Goal: Task Accomplishment & Management: Complete application form

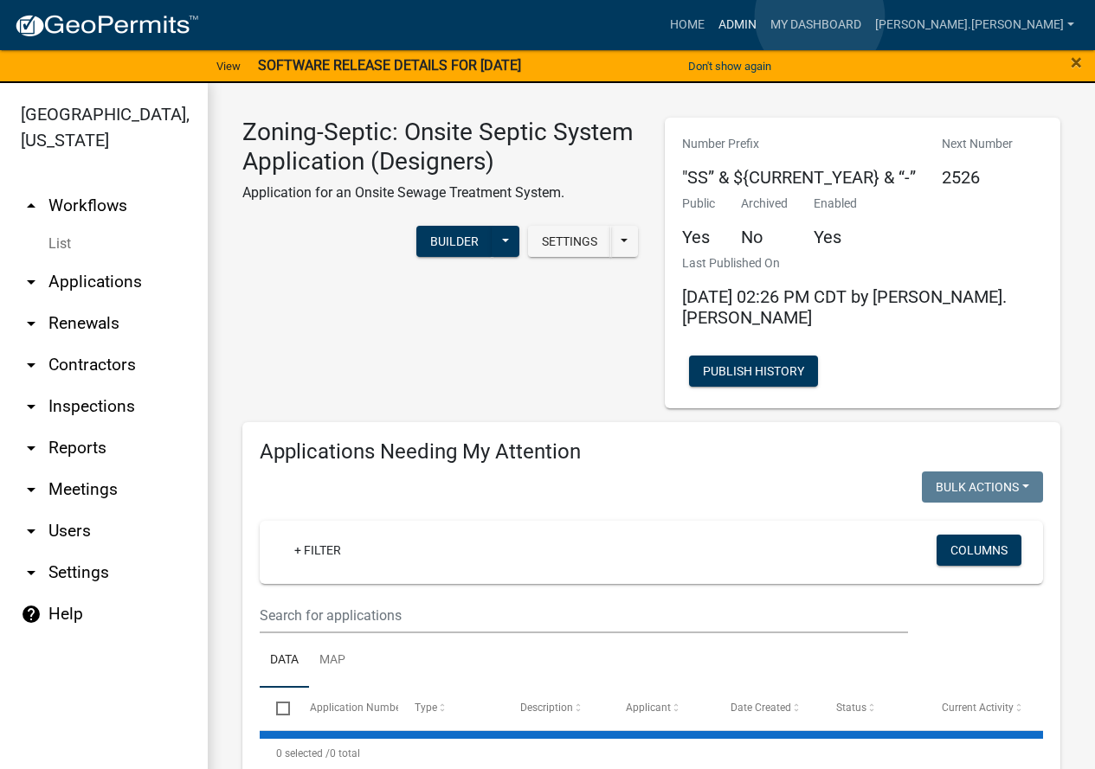
click at [763, 16] on link "Admin" at bounding box center [737, 25] width 52 height 33
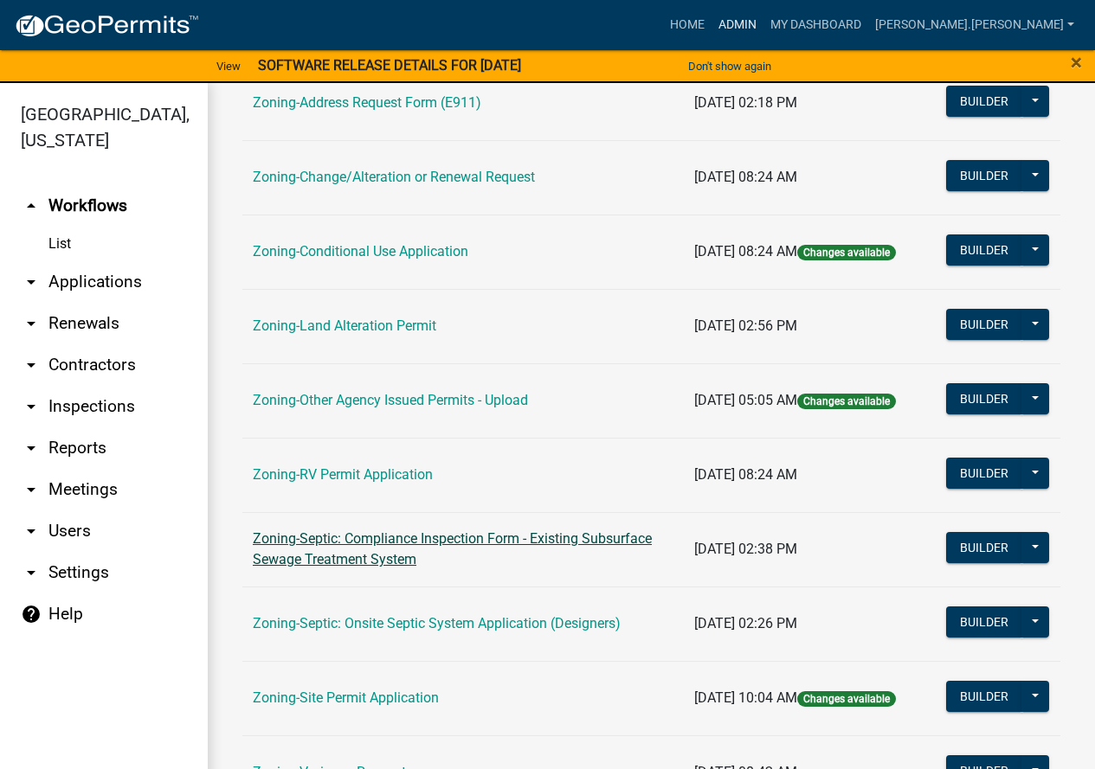
scroll to position [558, 0]
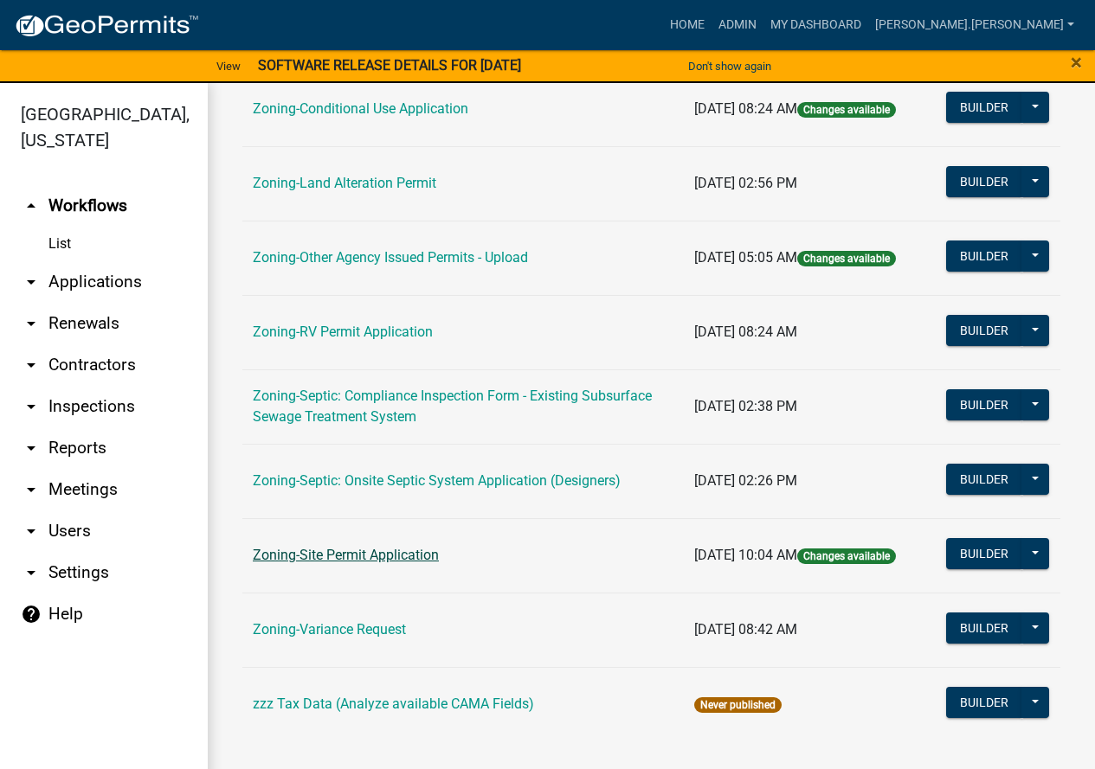
click at [389, 548] on link "Zoning-Site Permit Application" at bounding box center [346, 555] width 186 height 16
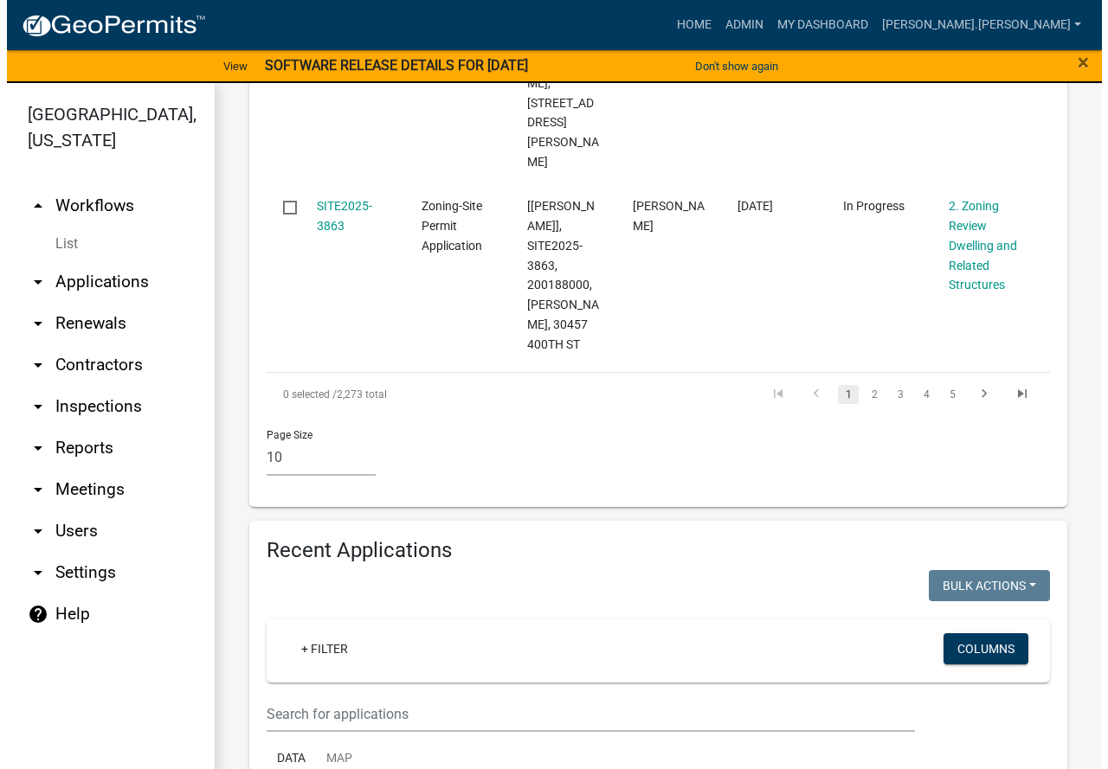
scroll to position [2856, 0]
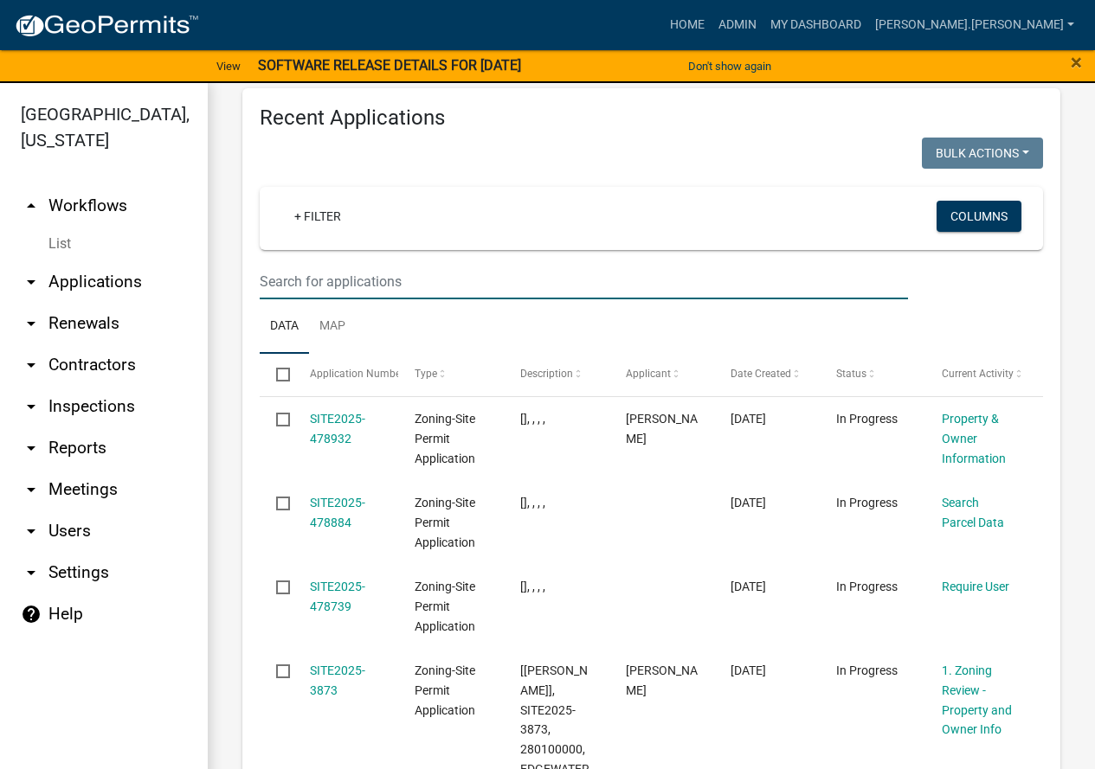
click at [372, 267] on input "text" at bounding box center [584, 281] width 648 height 35
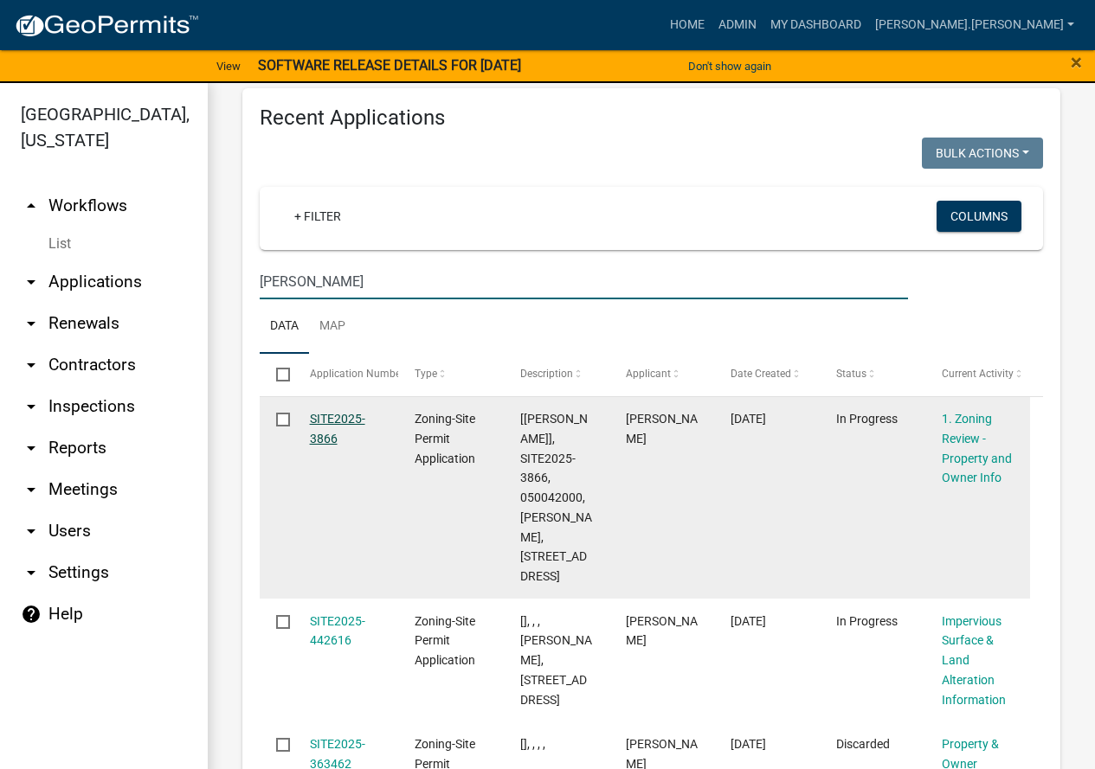
type input "[PERSON_NAME]"
click at [337, 412] on link "SITE2025-3866" at bounding box center [337, 429] width 55 height 34
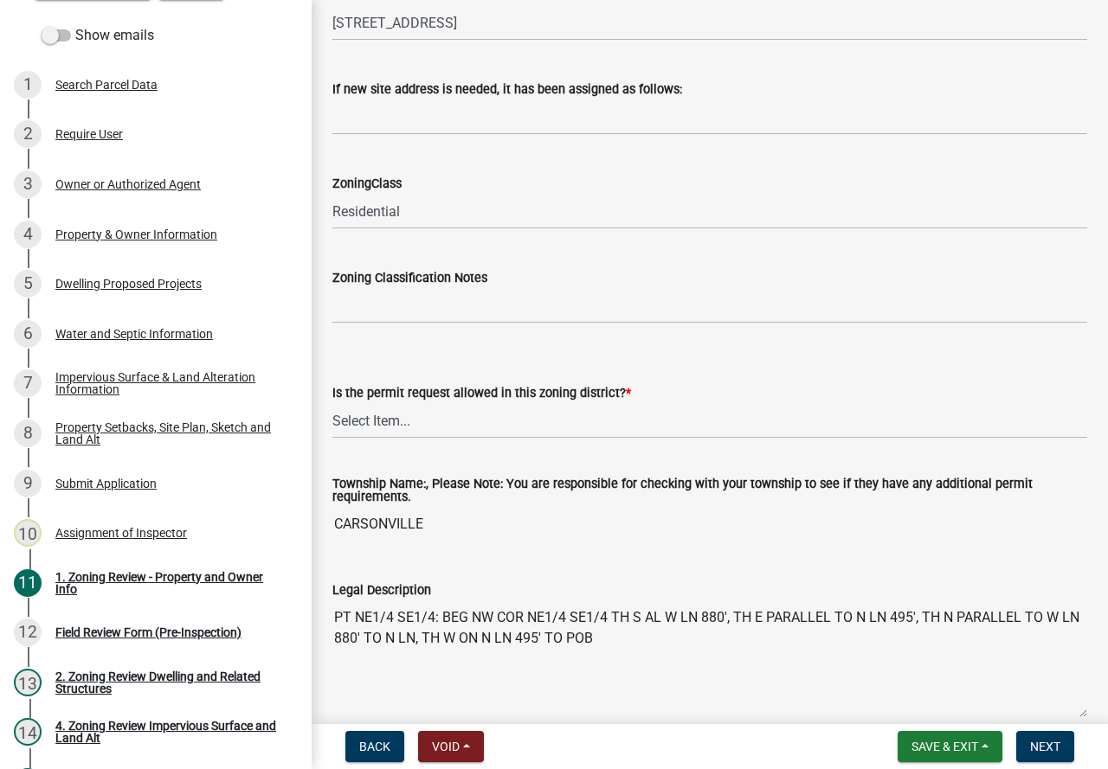
scroll to position [1125, 0]
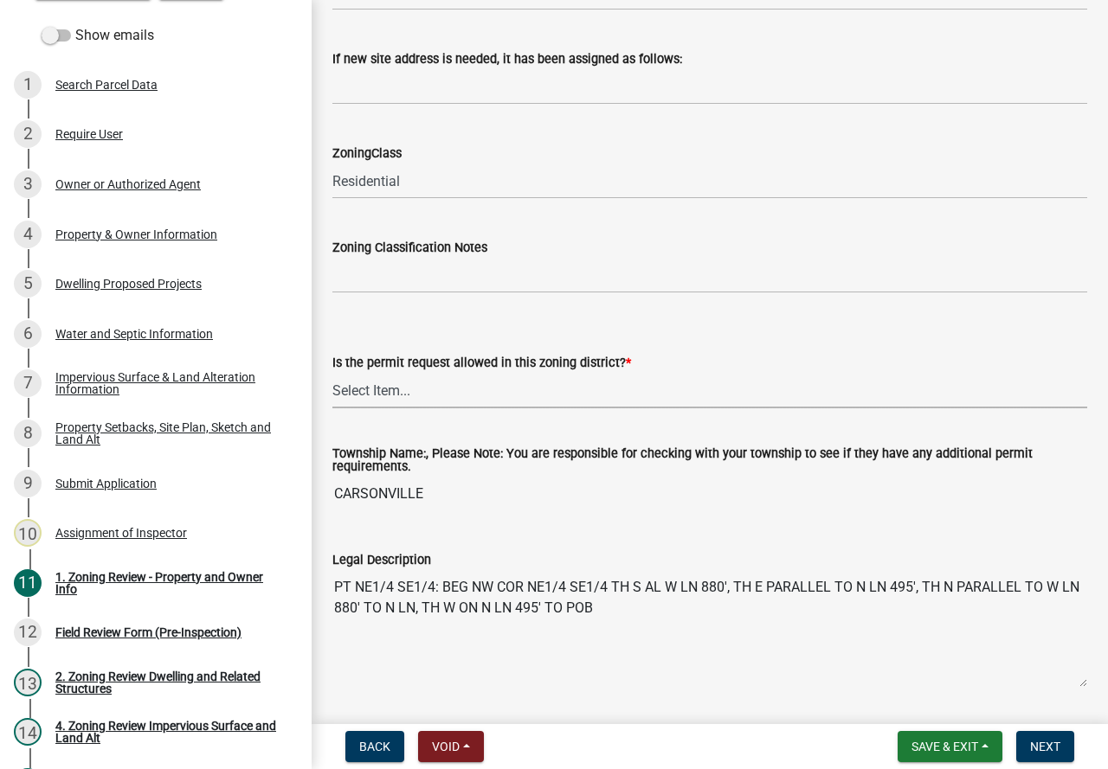
click at [389, 389] on select "Select Item... Yes No" at bounding box center [709, 390] width 755 height 35
click at [332, 374] on select "Select Item... Yes No" at bounding box center [709, 390] width 755 height 35
select select "b4f32c46-6248-4748-b47c-fa4933858724"
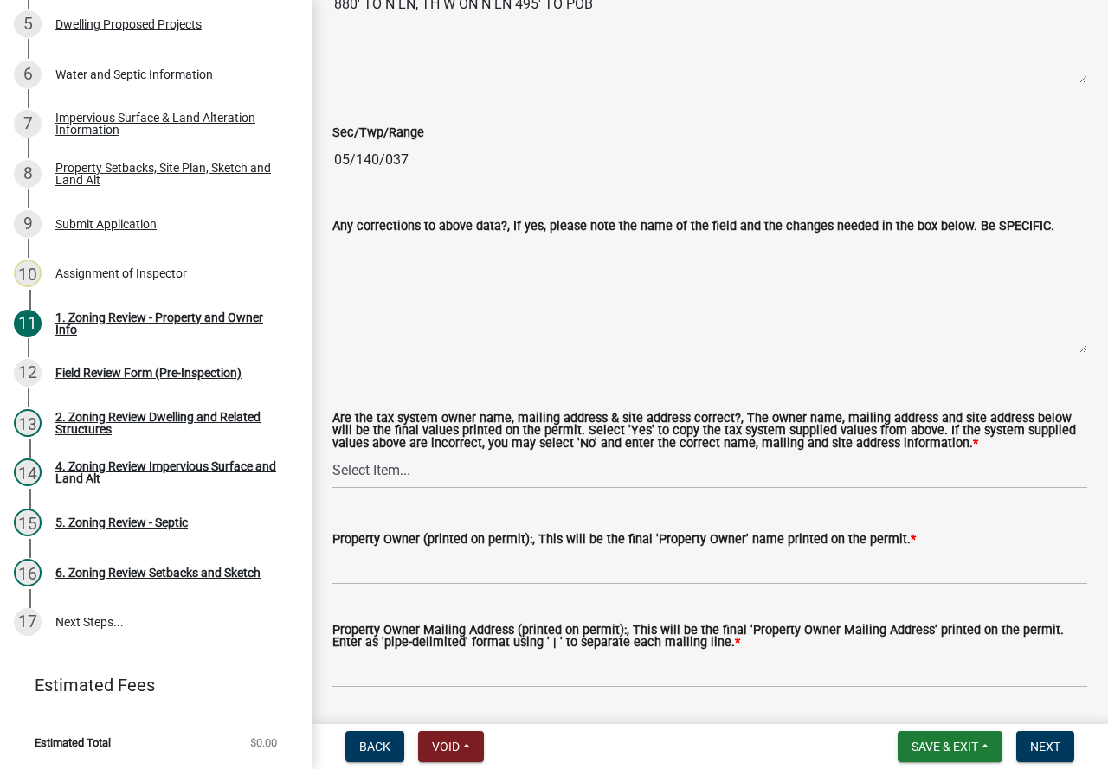
scroll to position [1731, 0]
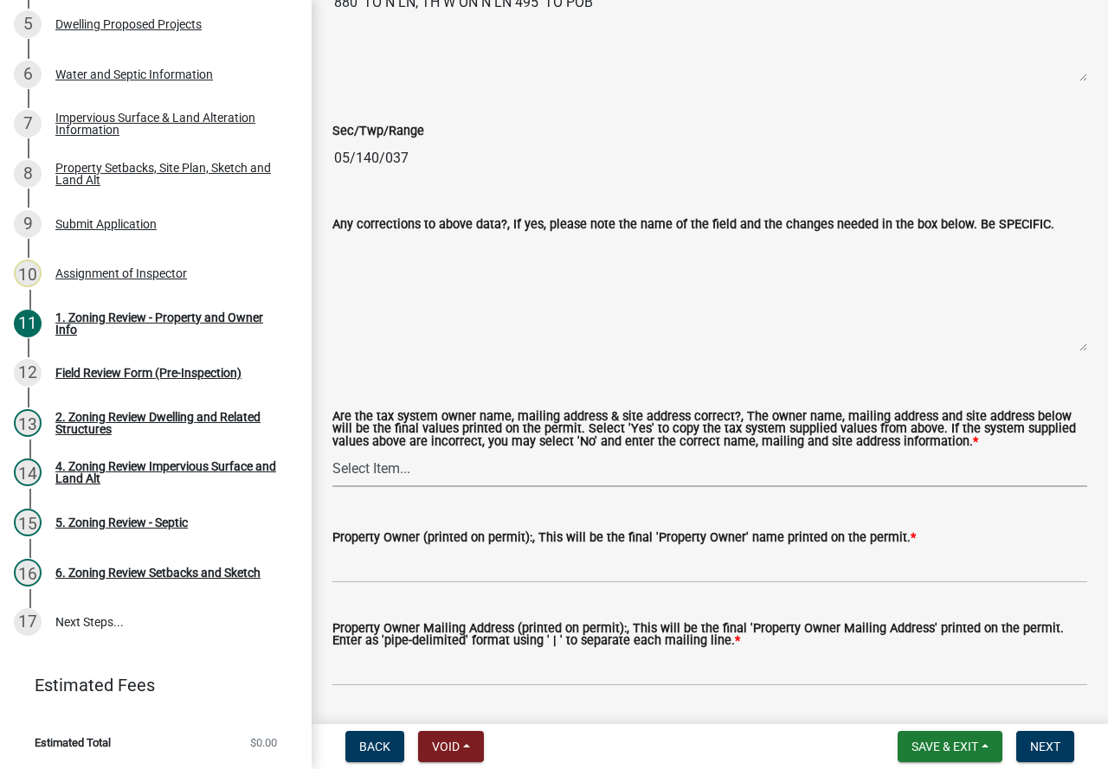
click at [373, 471] on select "Select Item... Yes No" at bounding box center [709, 469] width 755 height 35
click at [332, 453] on select "Select Item... Yes No" at bounding box center [709, 469] width 755 height 35
select select "ab6c2257-4786-48e5-86d0-1194833f57c8"
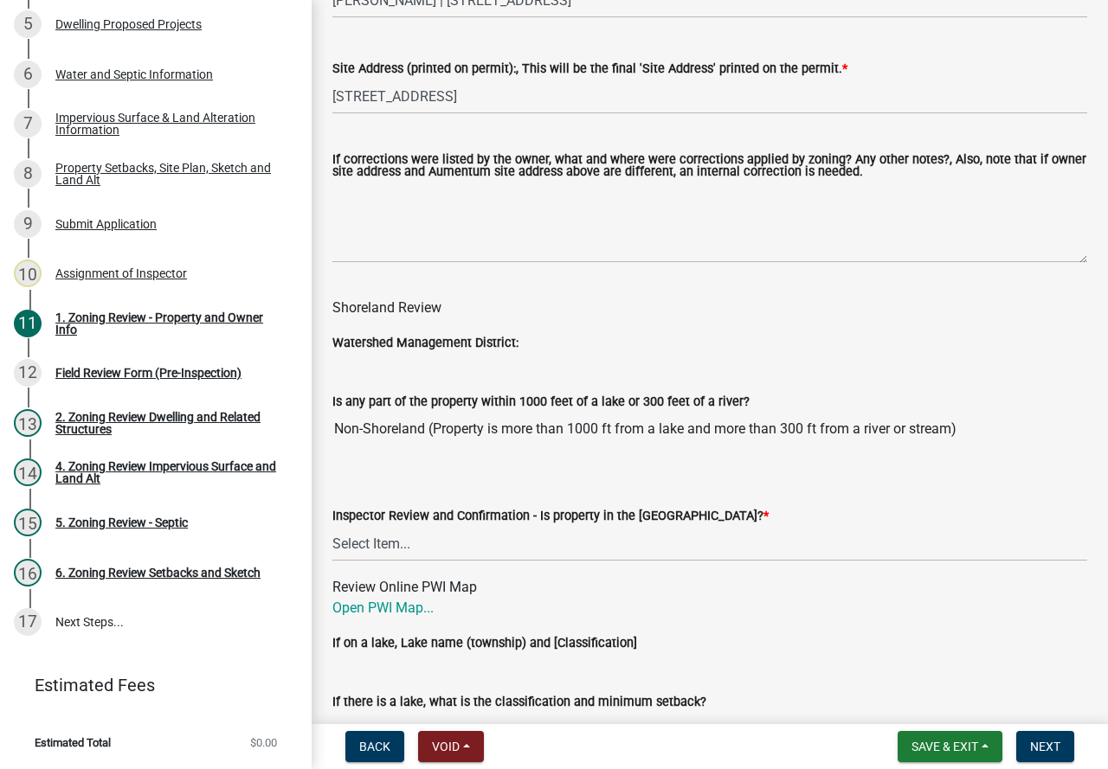
scroll to position [2423, 0]
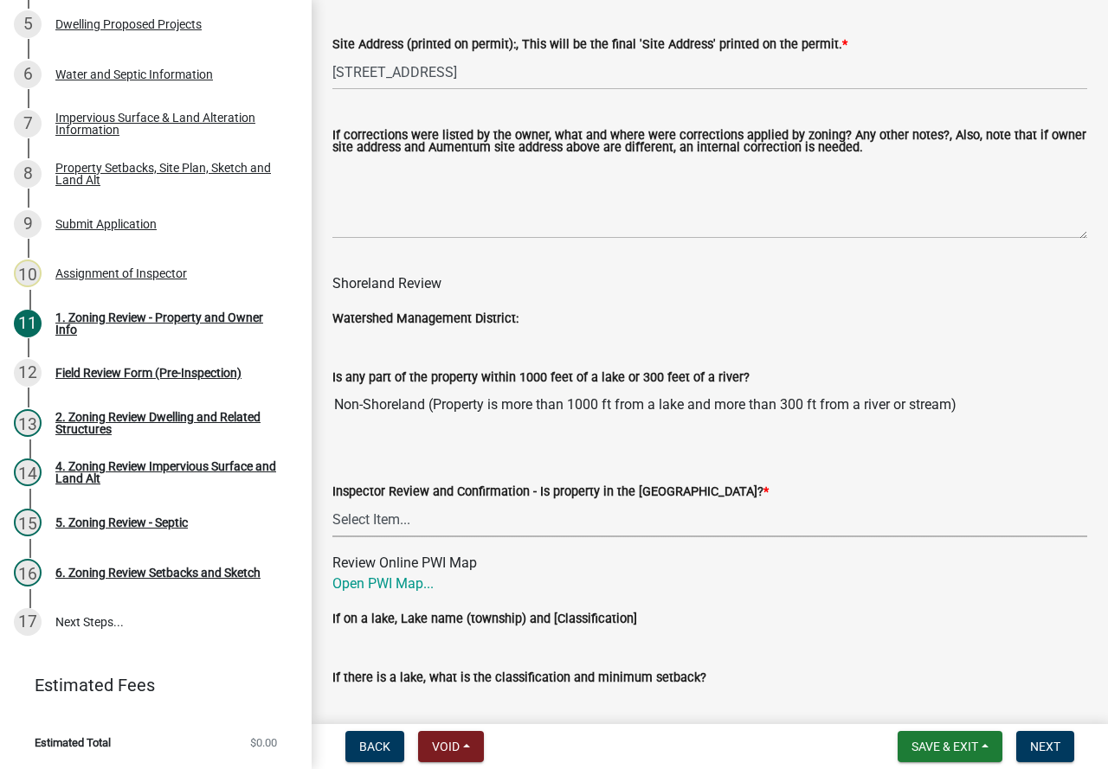
click at [362, 525] on select "Select Item... Within [GEOGRAPHIC_DATA] (SD) Not in [GEOGRAPHIC_DATA] (NOTSL)" at bounding box center [709, 519] width 755 height 35
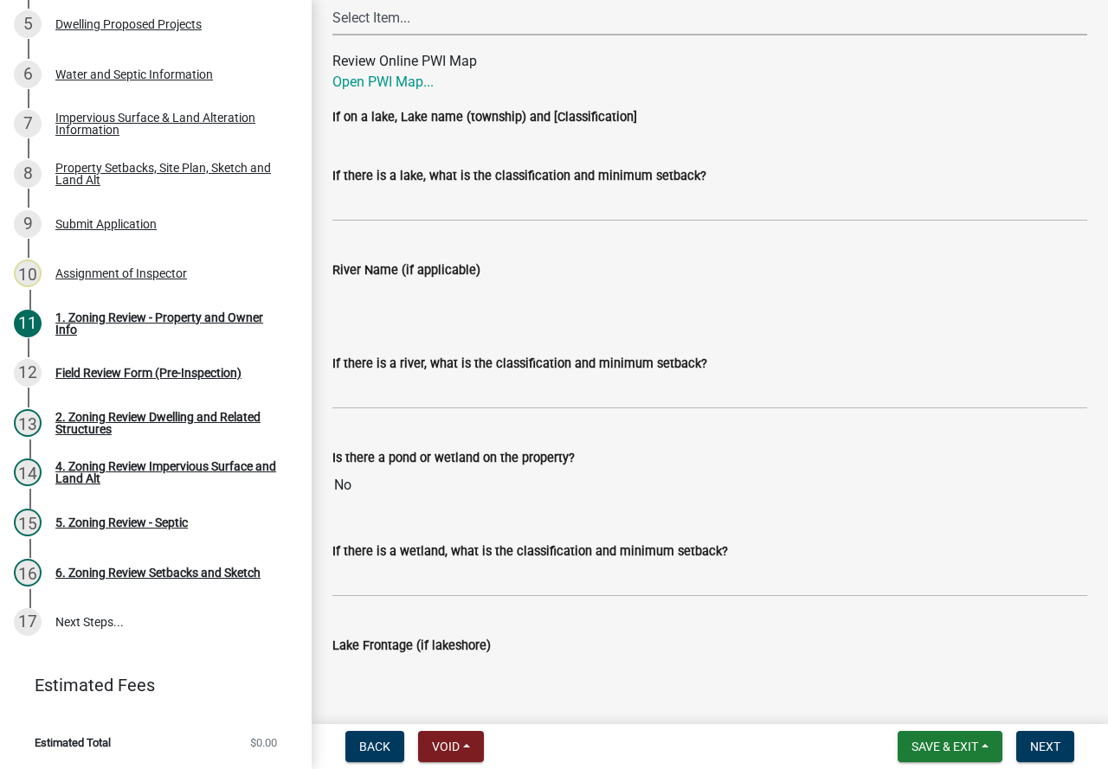
scroll to position [2769, 0]
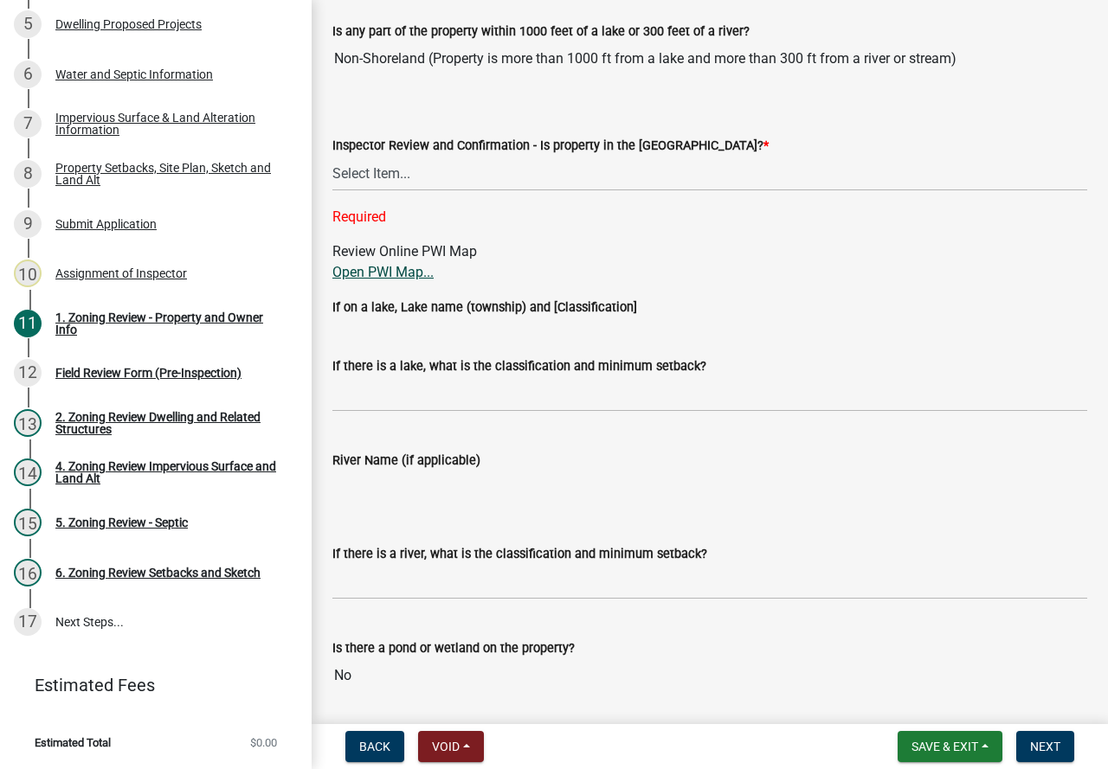
click at [411, 271] on link "Open PWI Map..." at bounding box center [382, 272] width 101 height 16
click at [378, 171] on select "Select Item... Within [GEOGRAPHIC_DATA] (SD) Not in [GEOGRAPHIC_DATA] (NOTSL)" at bounding box center [709, 173] width 755 height 35
click at [332, 160] on select "Select Item... Within [GEOGRAPHIC_DATA] (SD) Not in [GEOGRAPHIC_DATA] (NOTSL)" at bounding box center [709, 173] width 755 height 35
select select "e1f6b8d3-daec-4023-803a-68e50f8a9a47"
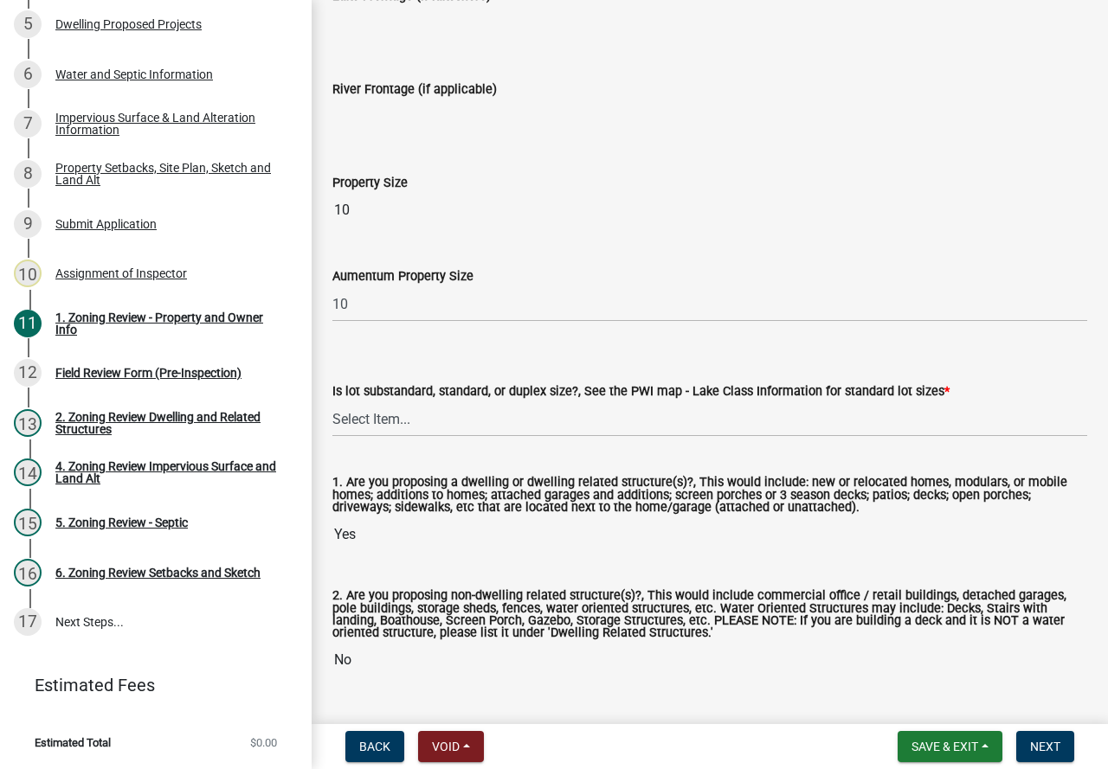
scroll to position [3622, 0]
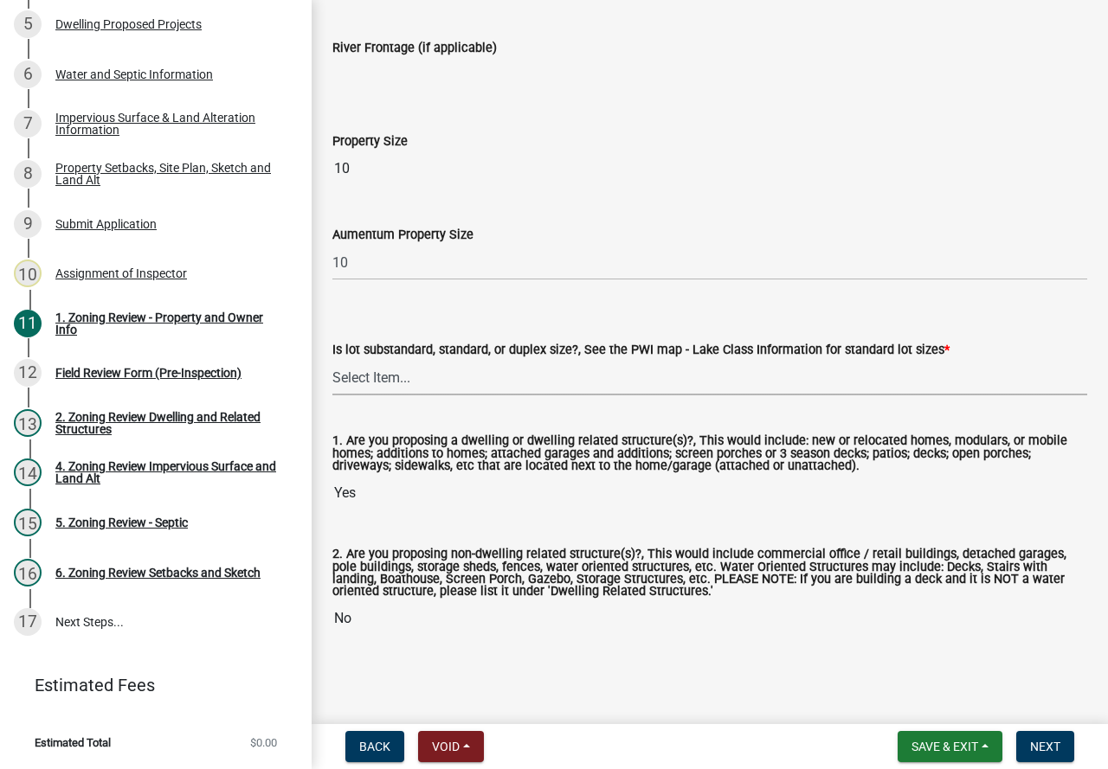
click at [363, 376] on select "Select Item... Non-Riparian and not back lot Substandard Non-Riparian Backlot S…" at bounding box center [709, 377] width 755 height 35
click at [332, 360] on select "Select Item... Non-Riparian and not back lot Substandard Non-Riparian Backlot S…" at bounding box center [709, 377] width 755 height 35
select select "d94a228a-13b2-461d-ba2b-a9964ed903a2"
click at [1047, 740] on span "Next" at bounding box center [1045, 747] width 30 height 14
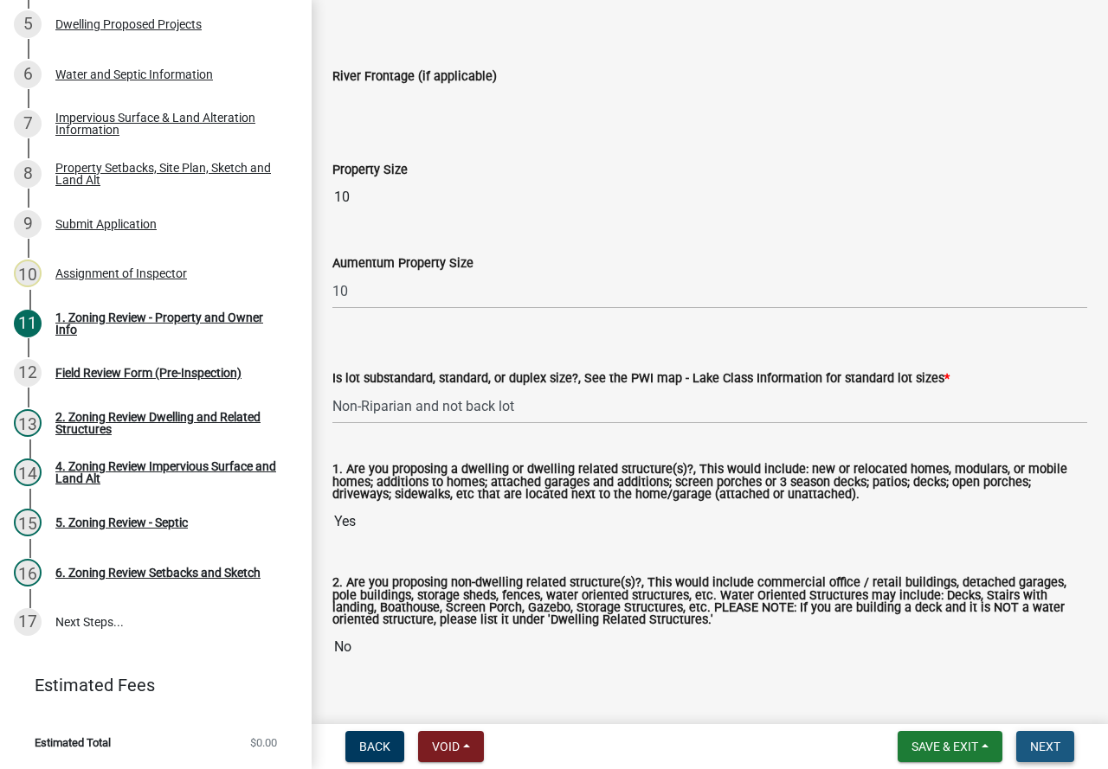
scroll to position [3657, 0]
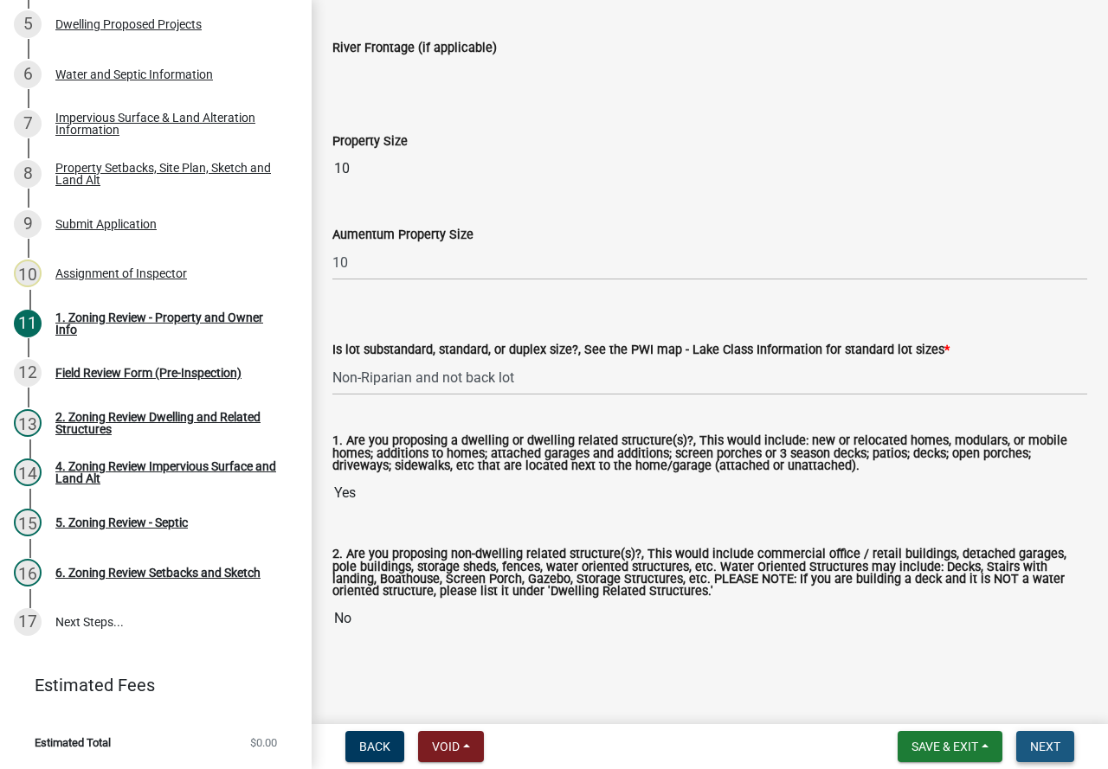
click at [1047, 740] on span "Next" at bounding box center [1045, 747] width 30 height 14
click at [1043, 742] on span "Next" at bounding box center [1045, 747] width 30 height 14
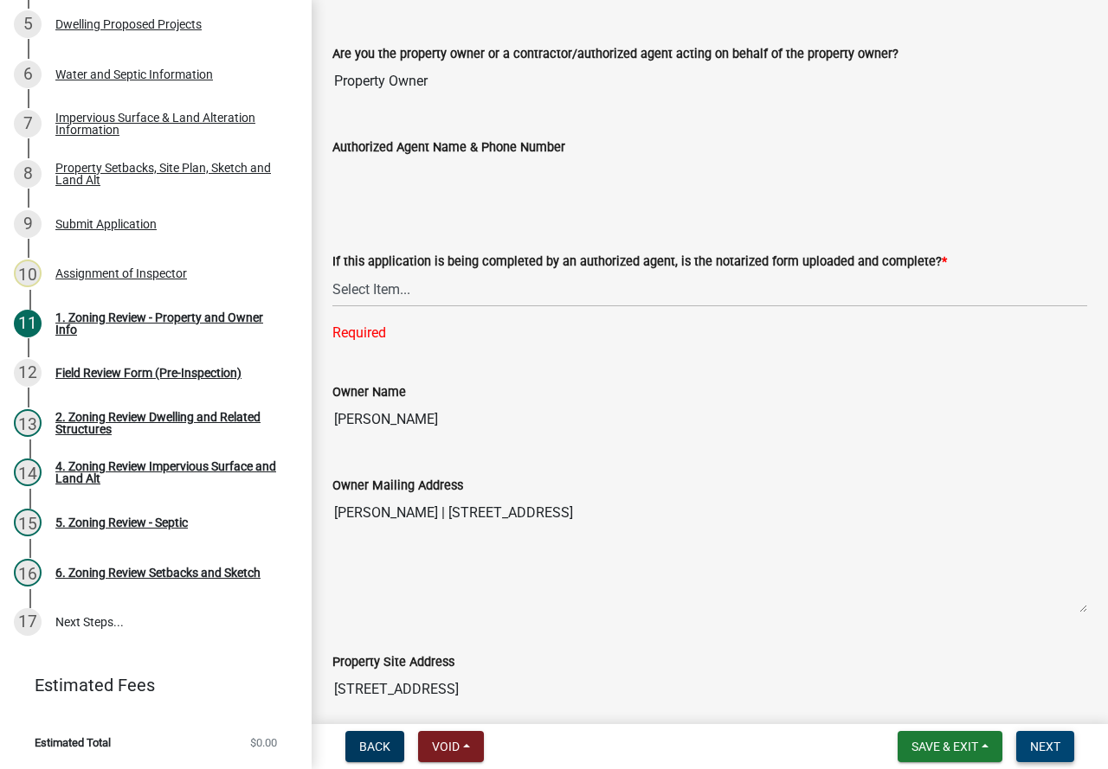
scroll to position [196, 0]
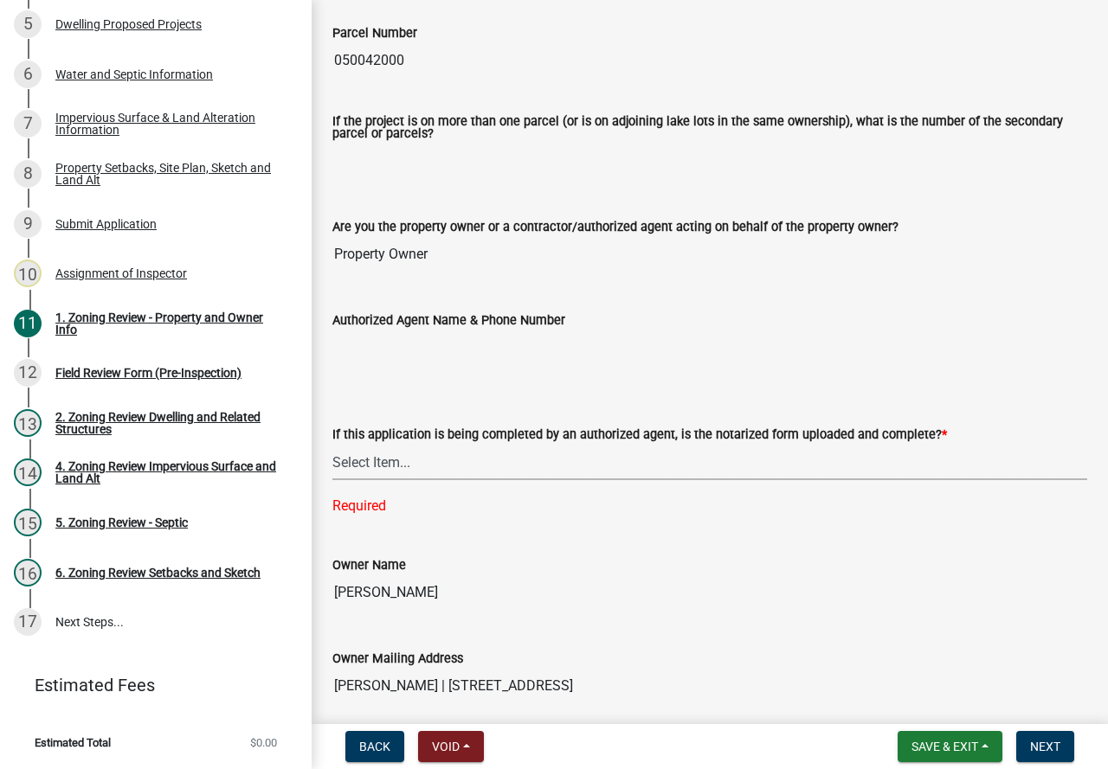
click at [378, 453] on select "Select Item... Yes No N/A" at bounding box center [709, 462] width 755 height 35
click at [332, 446] on select "Select Item... Yes No N/A" at bounding box center [709, 462] width 755 height 35
select select "cbb11d8f-4555-437c-8f31-3a7afda480c5"
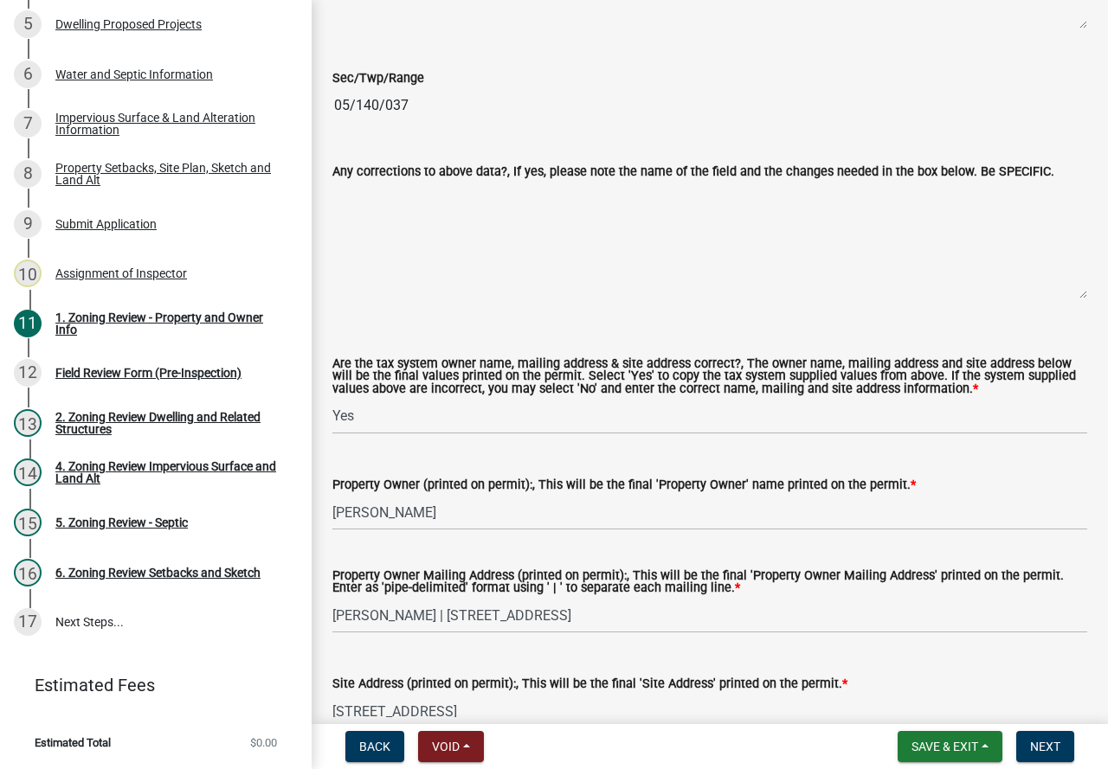
scroll to position [1904, 0]
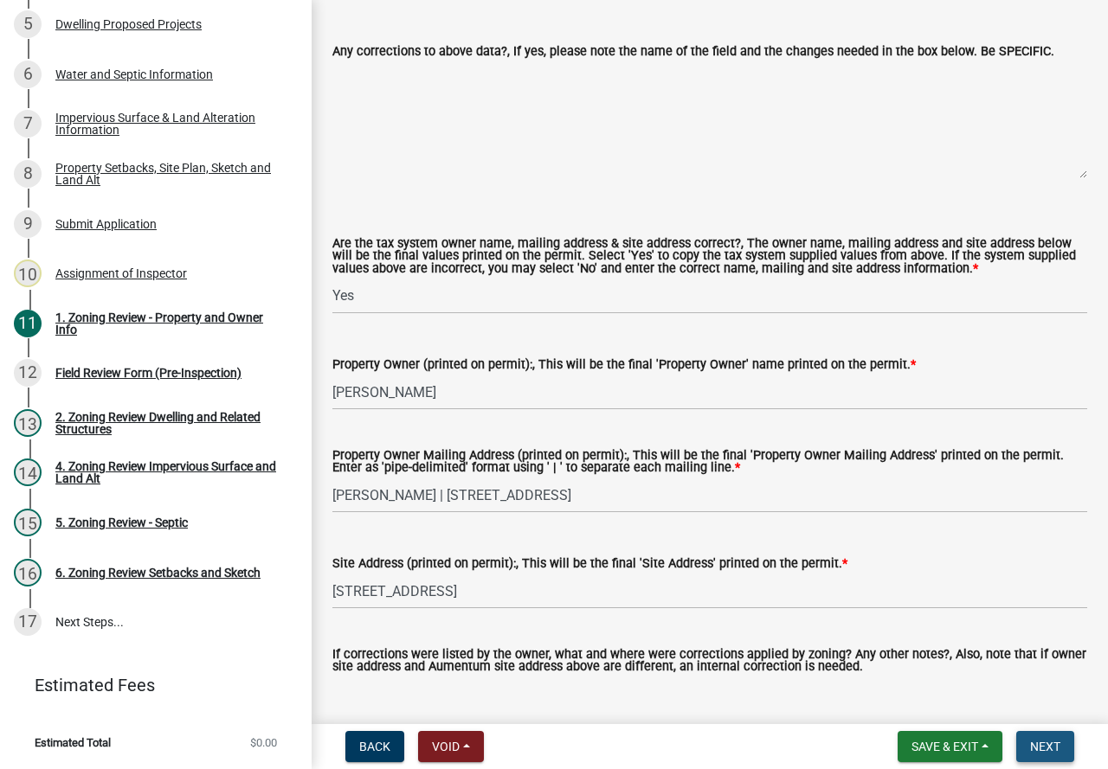
click at [1042, 736] on button "Next" at bounding box center [1045, 746] width 58 height 31
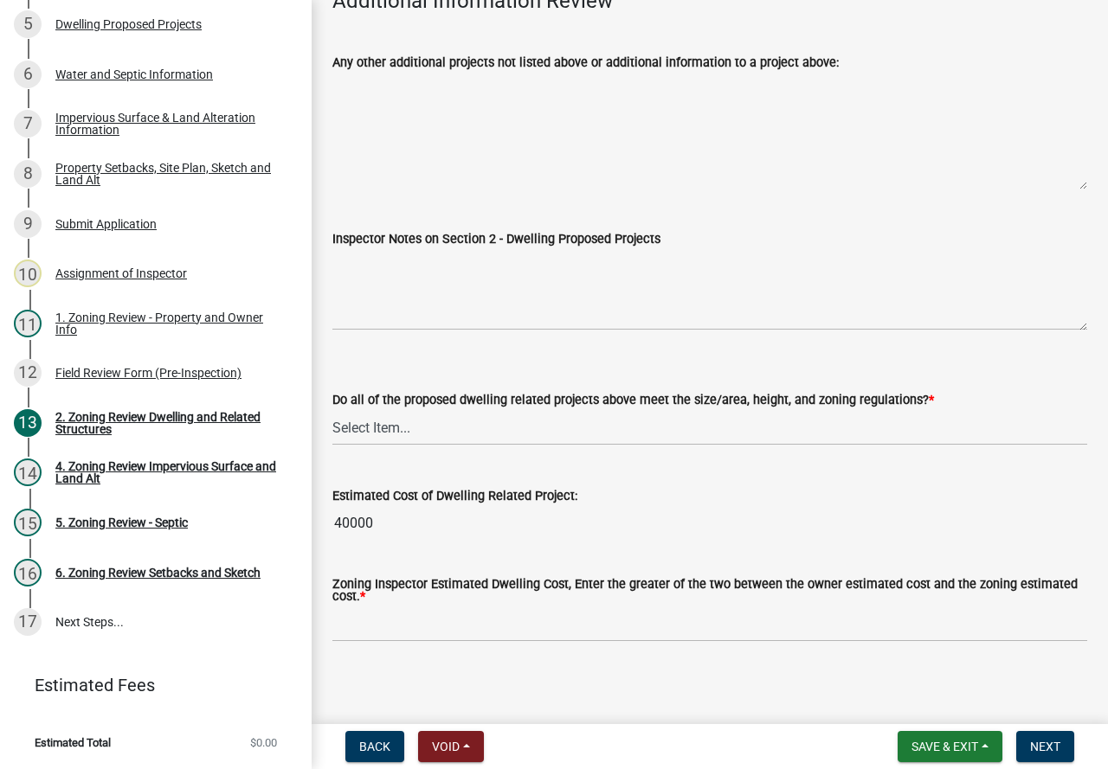
scroll to position [4027, 0]
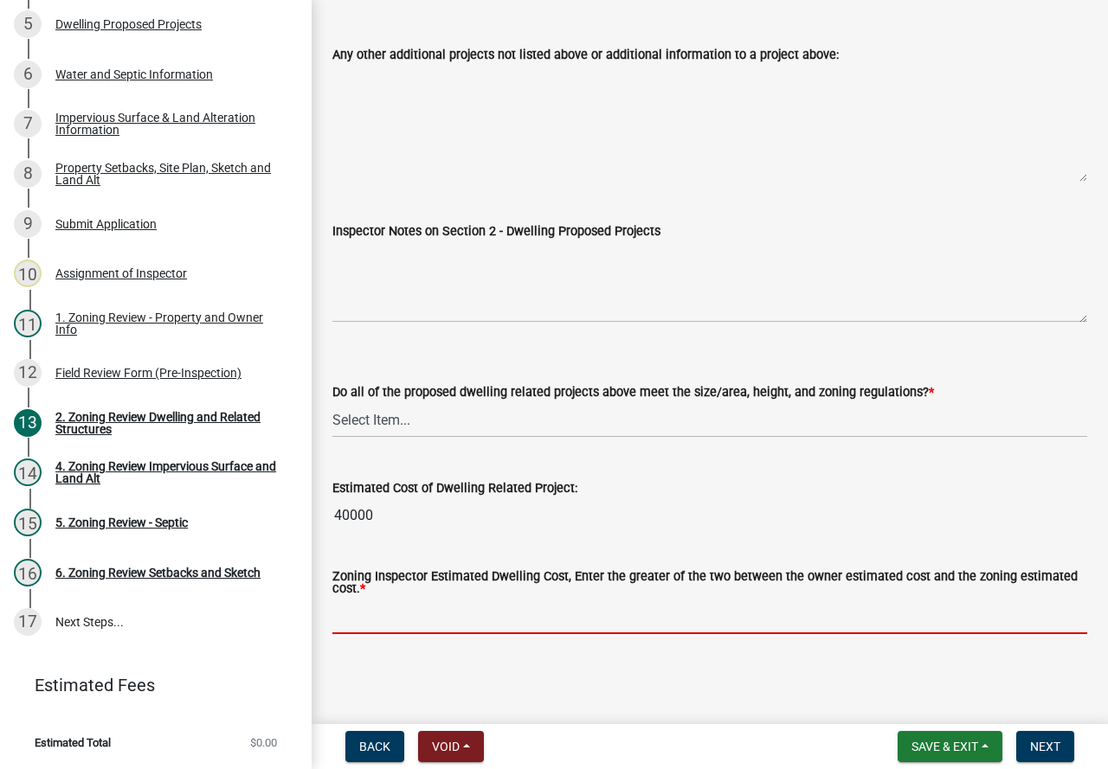
click at [383, 604] on input "text" at bounding box center [709, 616] width 755 height 35
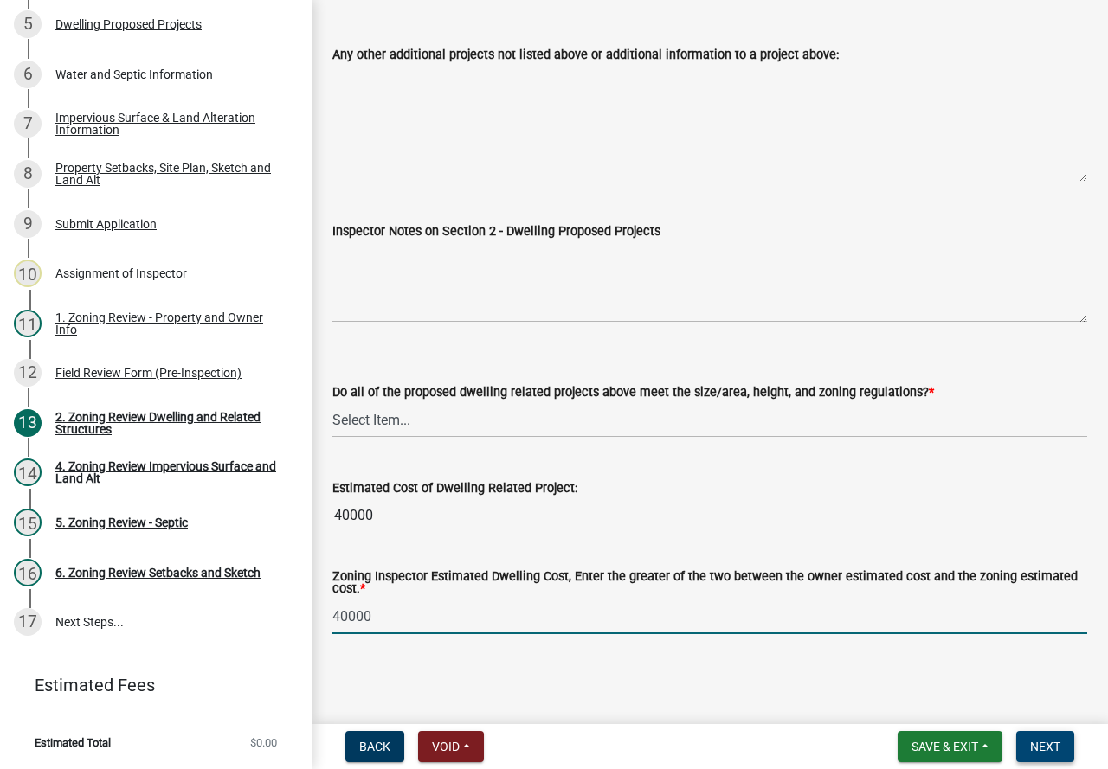
type input "40000"
click at [1027, 749] on button "Next" at bounding box center [1045, 746] width 58 height 31
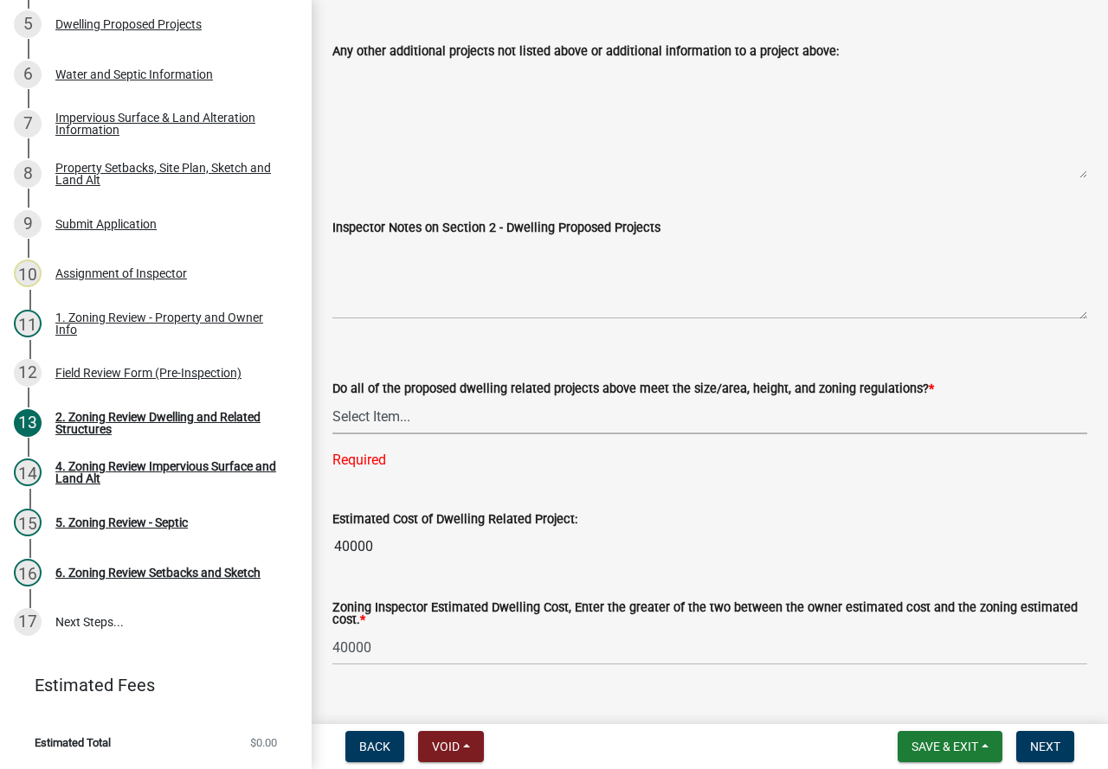
click at [354, 416] on select "Select Item... Yes No" at bounding box center [709, 416] width 755 height 35
click at [332, 402] on select "Select Item... Yes No" at bounding box center [709, 416] width 755 height 35
select select "583413f8-e9f7-4a70-8fe6-066f5b429c7e"
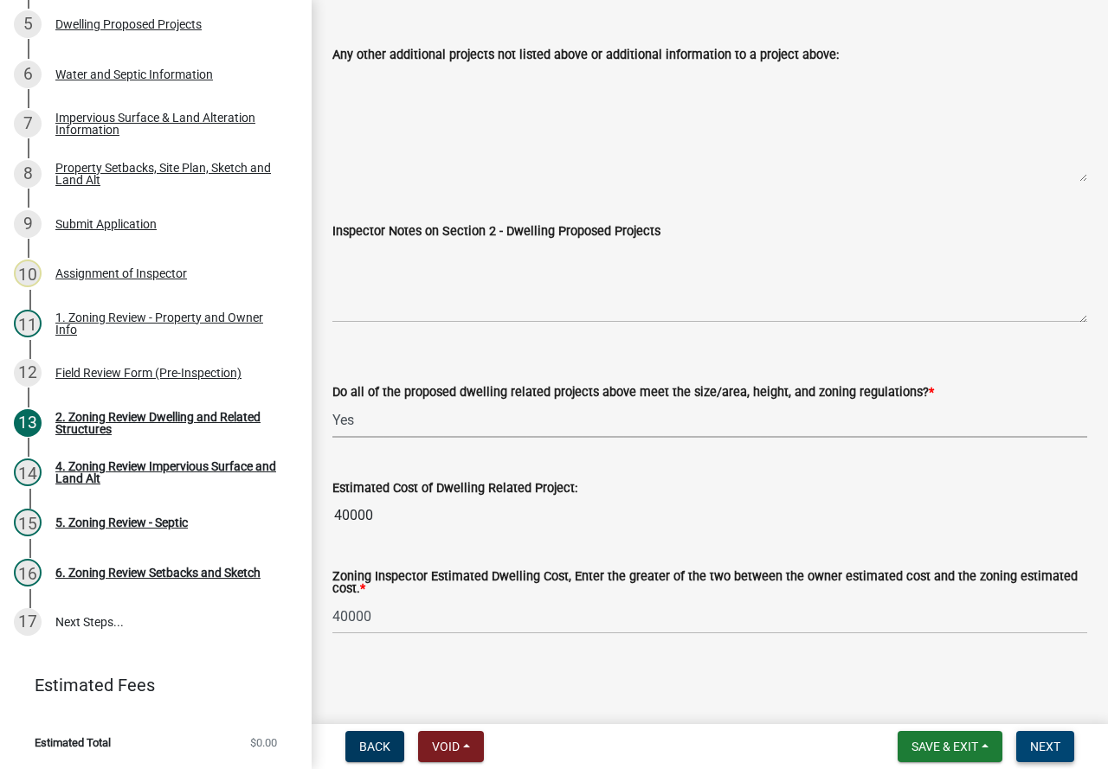
click at [1038, 750] on span "Next" at bounding box center [1045, 747] width 30 height 14
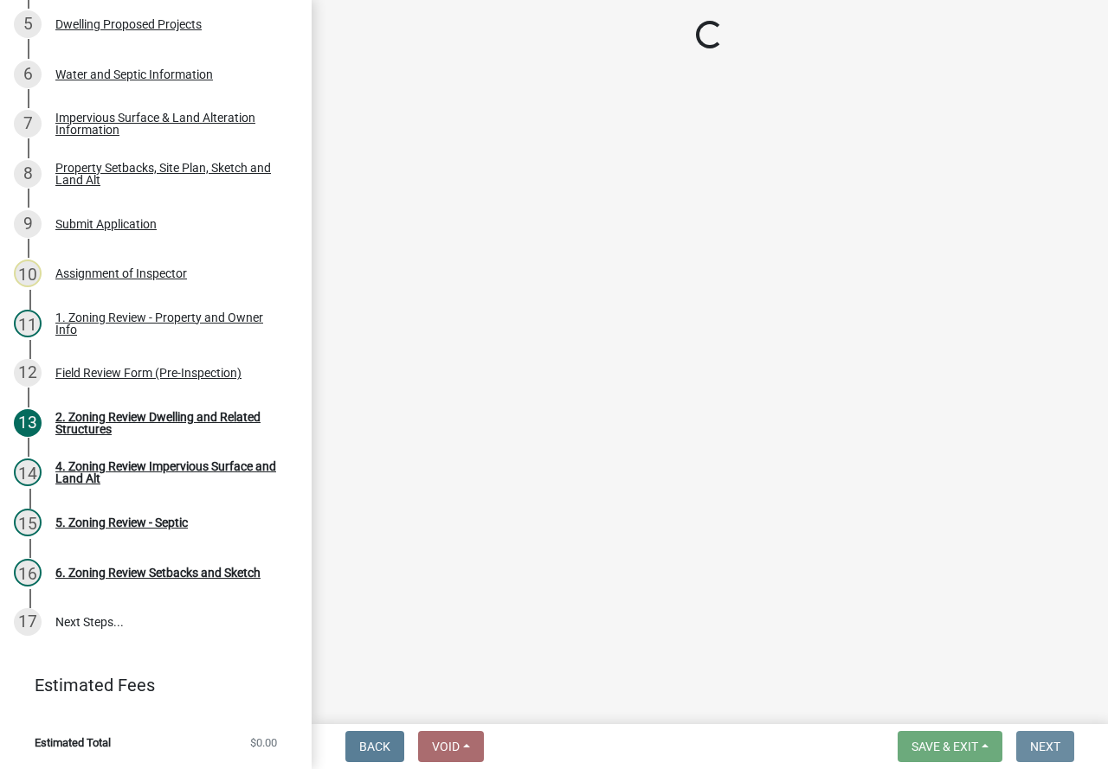
scroll to position [0, 0]
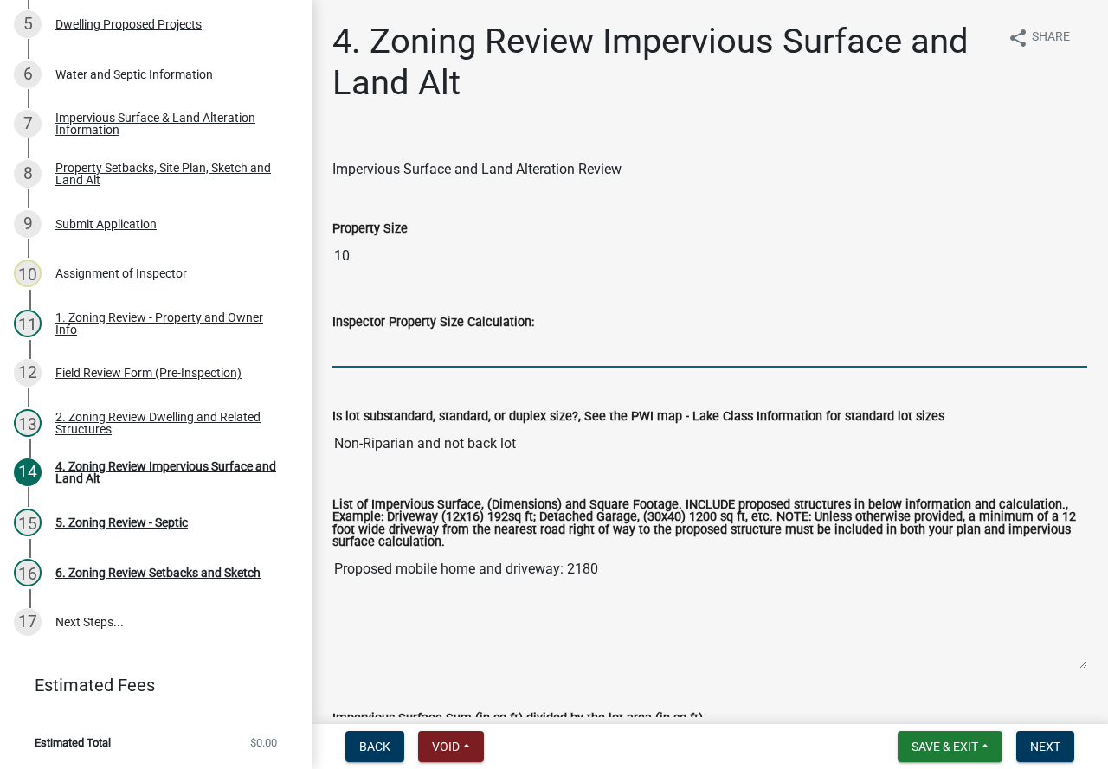
click at [362, 357] on input "Inspector Property Size Calculation:" at bounding box center [709, 349] width 755 height 35
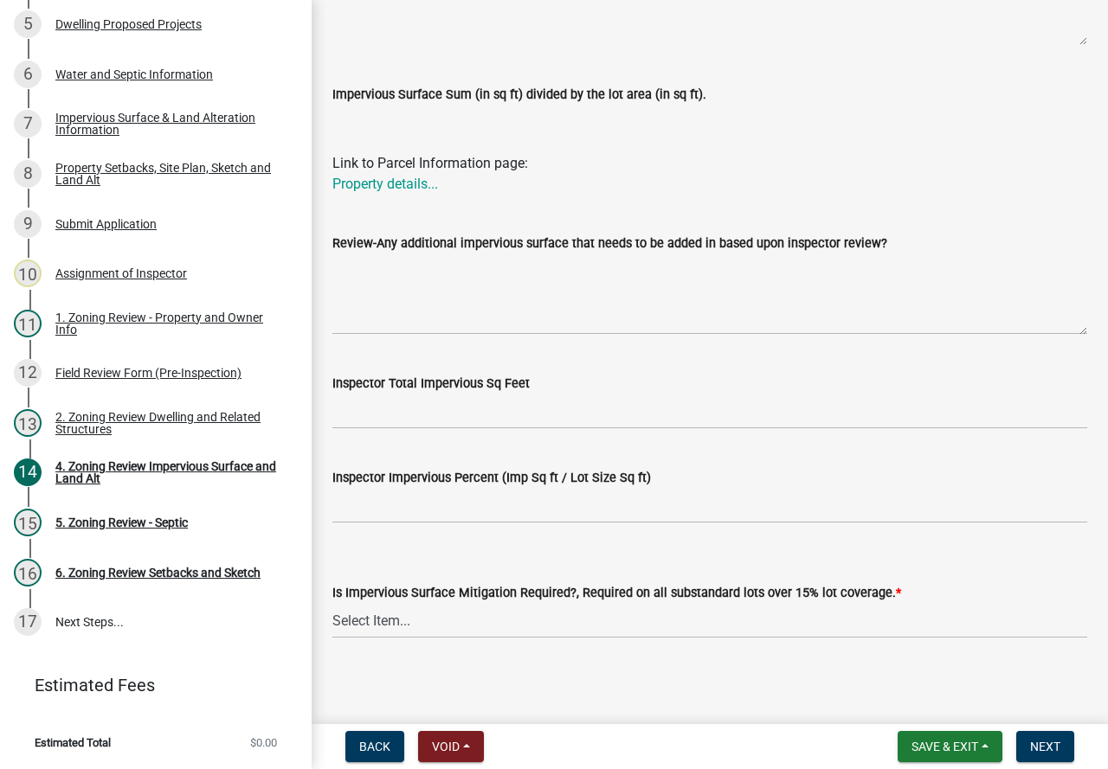
scroll to position [629, 0]
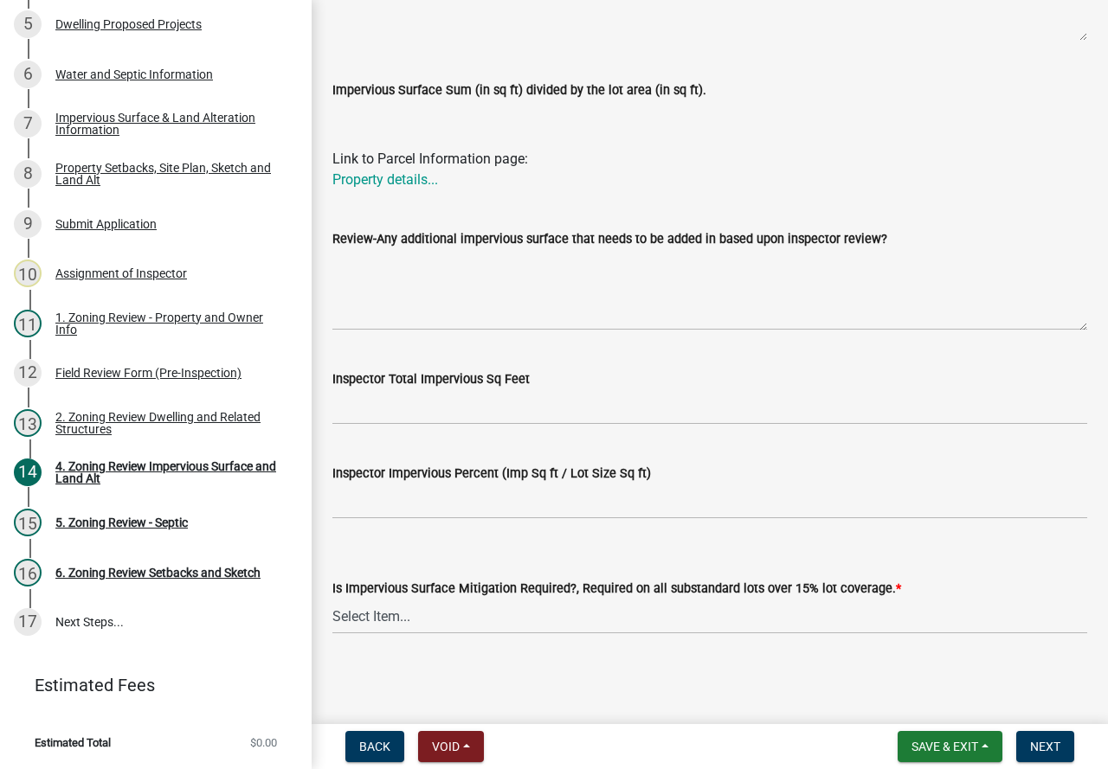
type input "10"
click at [755, 546] on div "Is Impervious Surface Mitigation Required?, Required on all substandard lots ov…" at bounding box center [709, 583] width 755 height 101
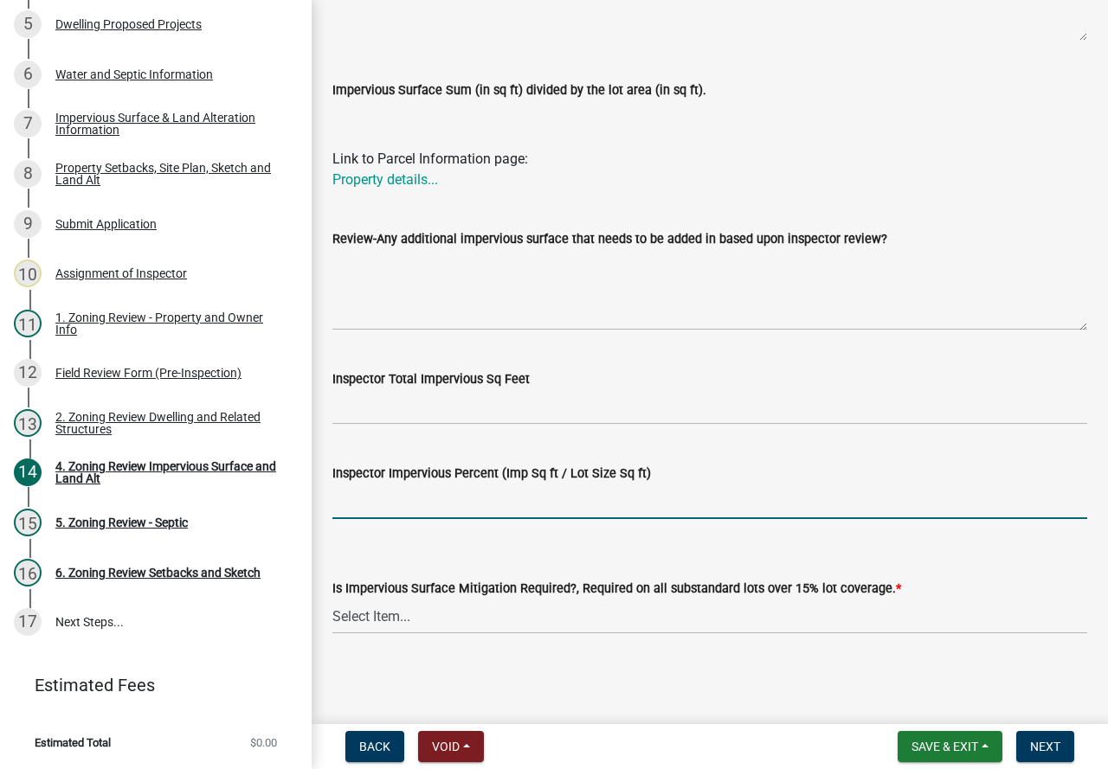
click at [359, 502] on input "Inspector Impervious Percent (Imp Sq ft / Lot Size Sq ft)" at bounding box center [709, 501] width 755 height 35
type input "less 25%"
click at [370, 612] on select "Select Item... Yes- Over 15% substandard lot coverage No N/A" at bounding box center [709, 616] width 755 height 35
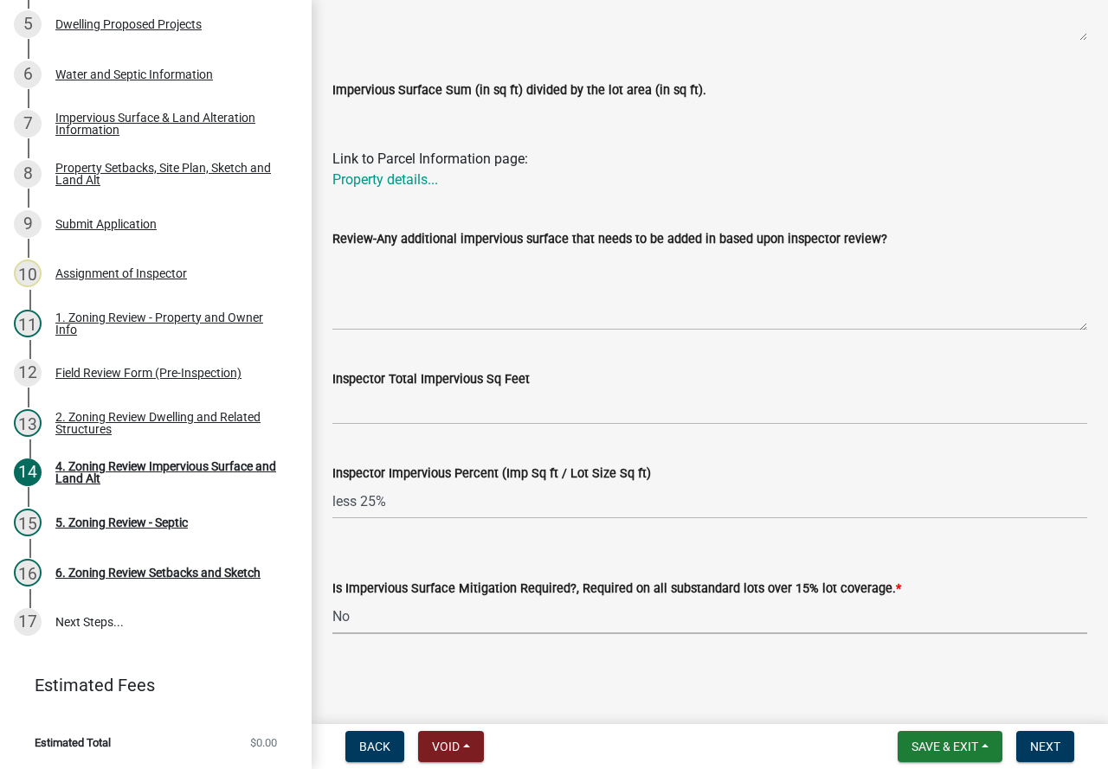
click at [332, 599] on select "Select Item... Yes- Over 15% substandard lot coverage No N/A" at bounding box center [709, 616] width 755 height 35
select select "e01e6f83-540c-4684-94c6-de0fe38ded07"
click at [1046, 740] on span "Next" at bounding box center [1045, 747] width 30 height 14
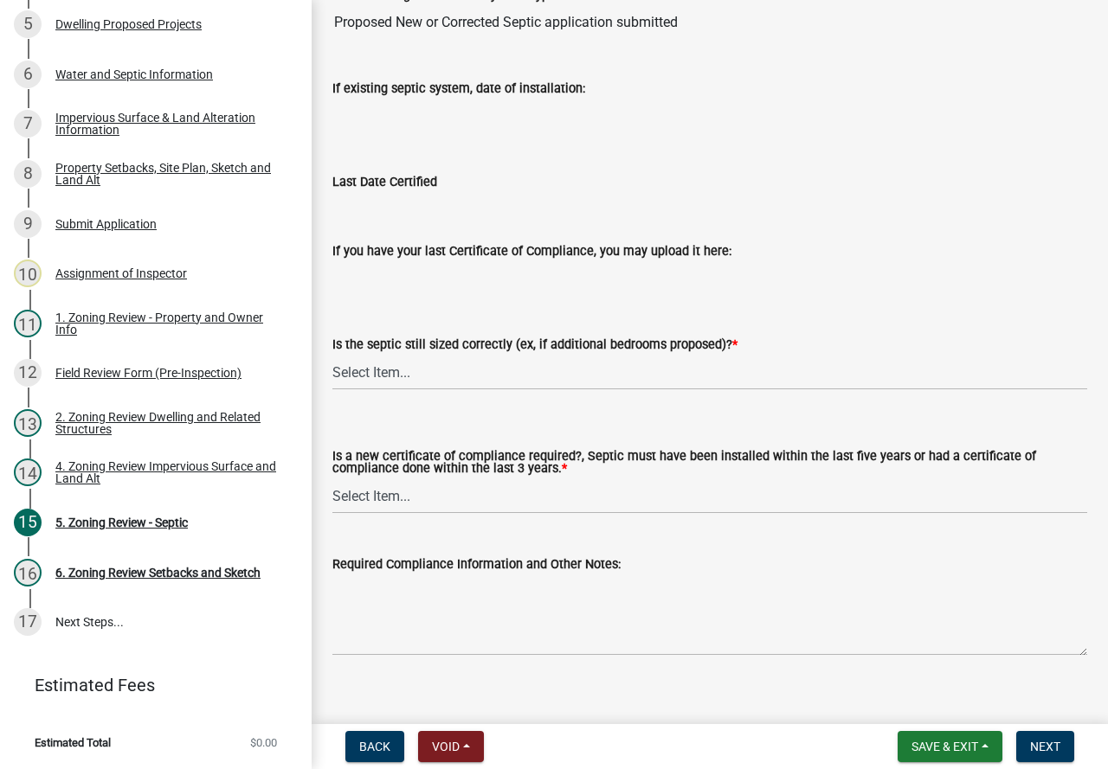
scroll to position [213, 0]
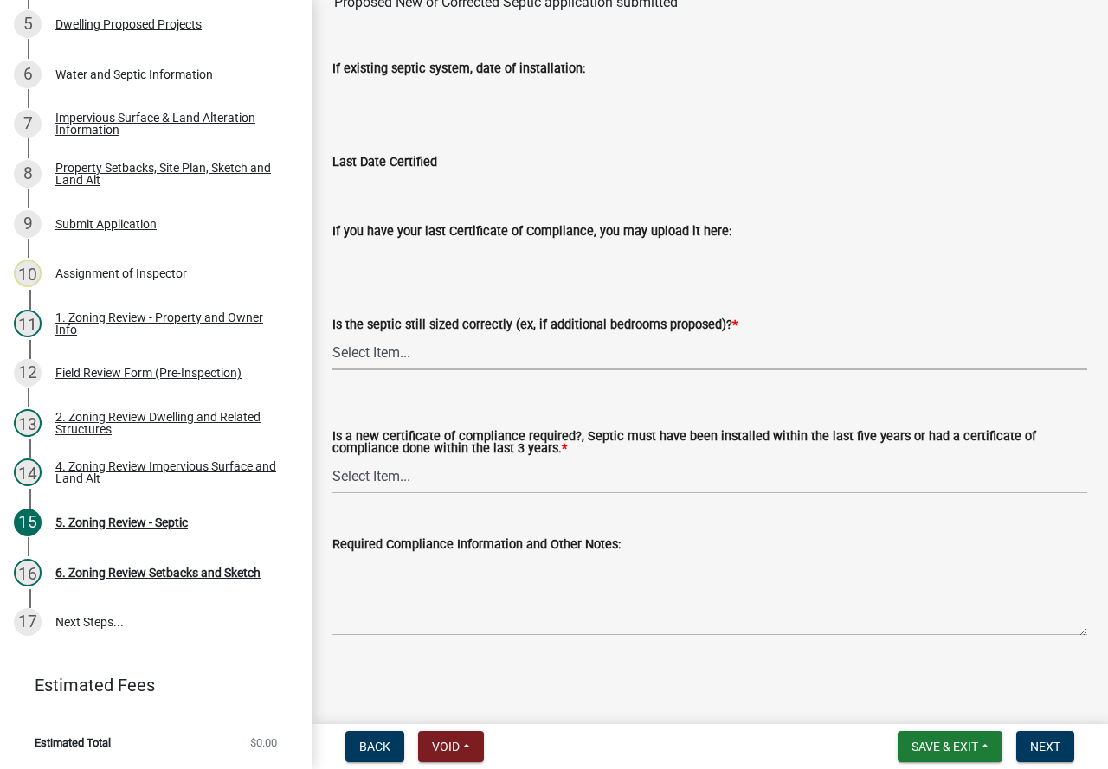
click at [359, 345] on select "Select Item... Yes No N/A" at bounding box center [709, 352] width 755 height 35
click at [332, 335] on select "Select Item... Yes No N/A" at bounding box center [709, 352] width 755 height 35
select select "ffe0288f-179d-446d-9dfb-ee21a688edc6"
click at [392, 476] on select "Select Item... Yes No" at bounding box center [709, 476] width 755 height 35
click at [332, 459] on select "Select Item... Yes No" at bounding box center [709, 476] width 755 height 35
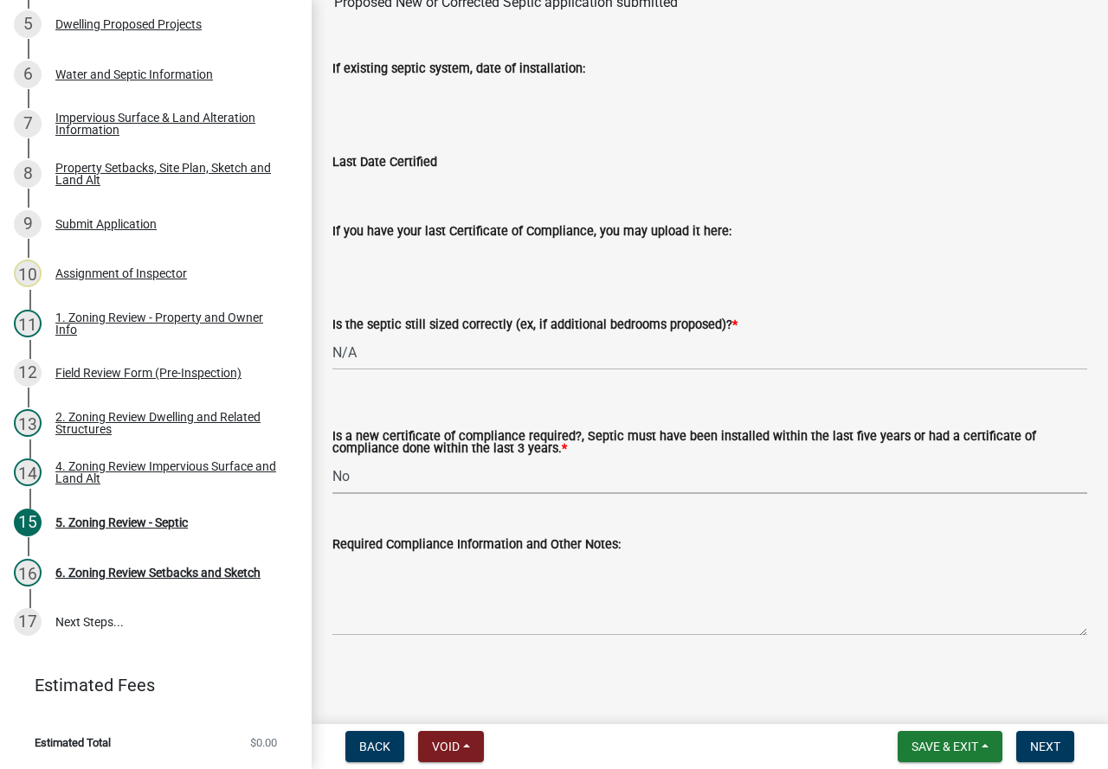
select select "2fd537d7-74b1-4ff9-a84c-837cf5598f43"
click at [405, 576] on textarea "Required Compliance Information and Other Notes:" at bounding box center [709, 595] width 755 height 81
click at [434, 257] on wm-data-entity-input "If you have your last Certificate of Compliance, you may upload it here:" at bounding box center [709, 245] width 755 height 48
click at [445, 277] on div "Is the septic still sized correctly (ex, if additional bedrooms proposed)? * Se…" at bounding box center [709, 319] width 755 height 101
click at [395, 97] on input "If existing septic system, date of installation:" at bounding box center [709, 96] width 755 height 35
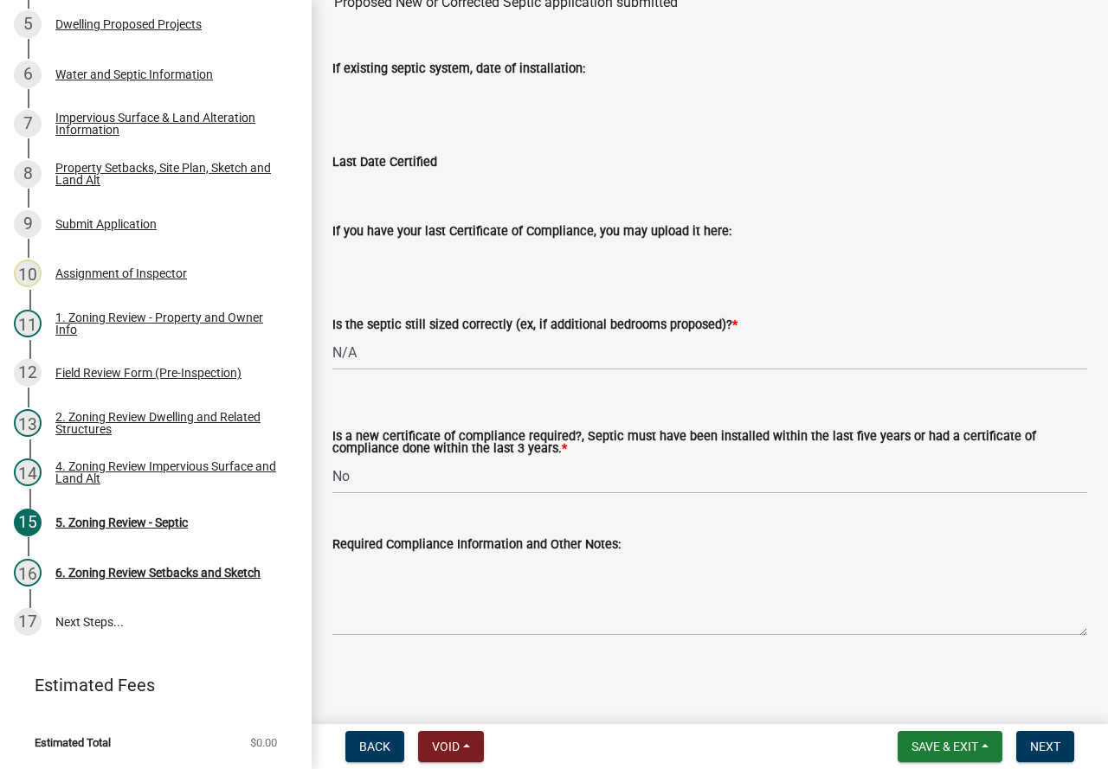
click at [635, 97] on input "If existing septic system, date of installation:" at bounding box center [709, 96] width 755 height 35
click at [693, 82] on input "If existing septic system, date of installation:" at bounding box center [709, 96] width 755 height 35
drag, startPoint x: 448, startPoint y: 562, endPoint x: 448, endPoint y: 577, distance: 14.7
click at [447, 562] on textarea "Required Compliance Information and Other Notes:" at bounding box center [709, 595] width 755 height 81
click at [543, 568] on textarea "New design and install Racer constuction" at bounding box center [709, 595] width 755 height 81
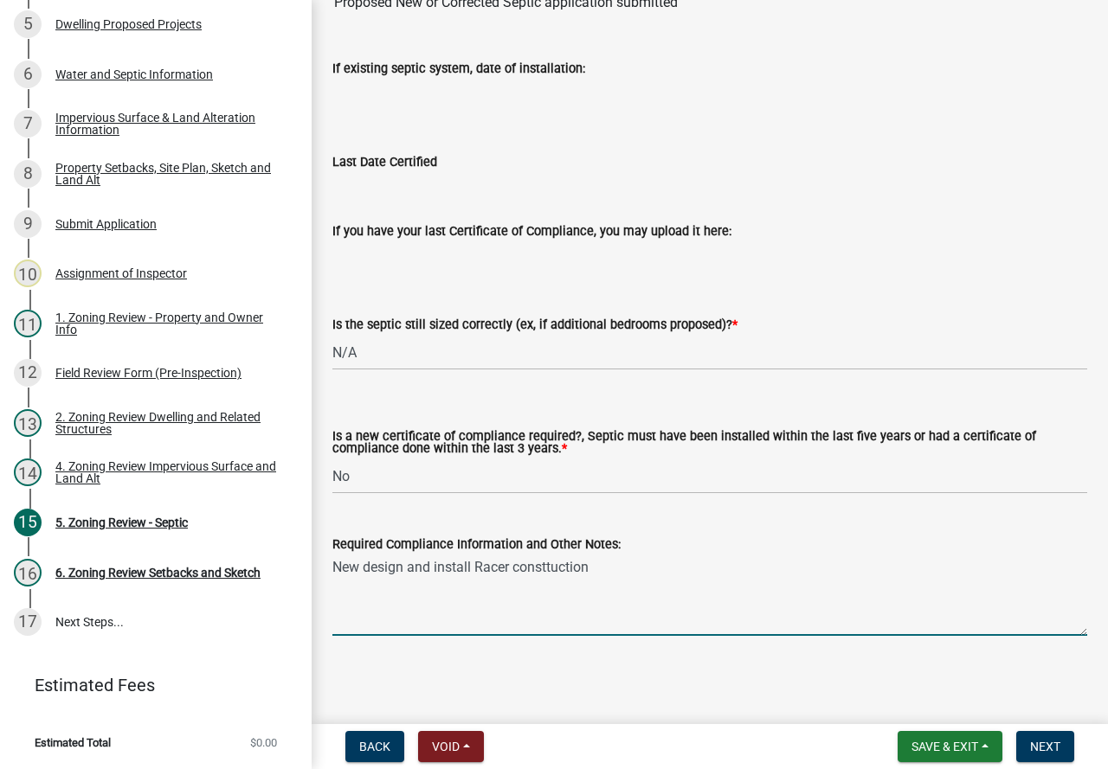
drag, startPoint x: 587, startPoint y: 565, endPoint x: 556, endPoint y: 563, distance: 30.3
click at [556, 563] on textarea "New design and install Racer consttuction" at bounding box center [709, 595] width 755 height 81
drag, startPoint x: 642, startPoint y: 565, endPoint x: 530, endPoint y: 575, distance: 113.0
click at [530, 575] on textarea "New design and install Racer consttuction" at bounding box center [709, 595] width 755 height 81
type textarea "New design and install Racer construction"
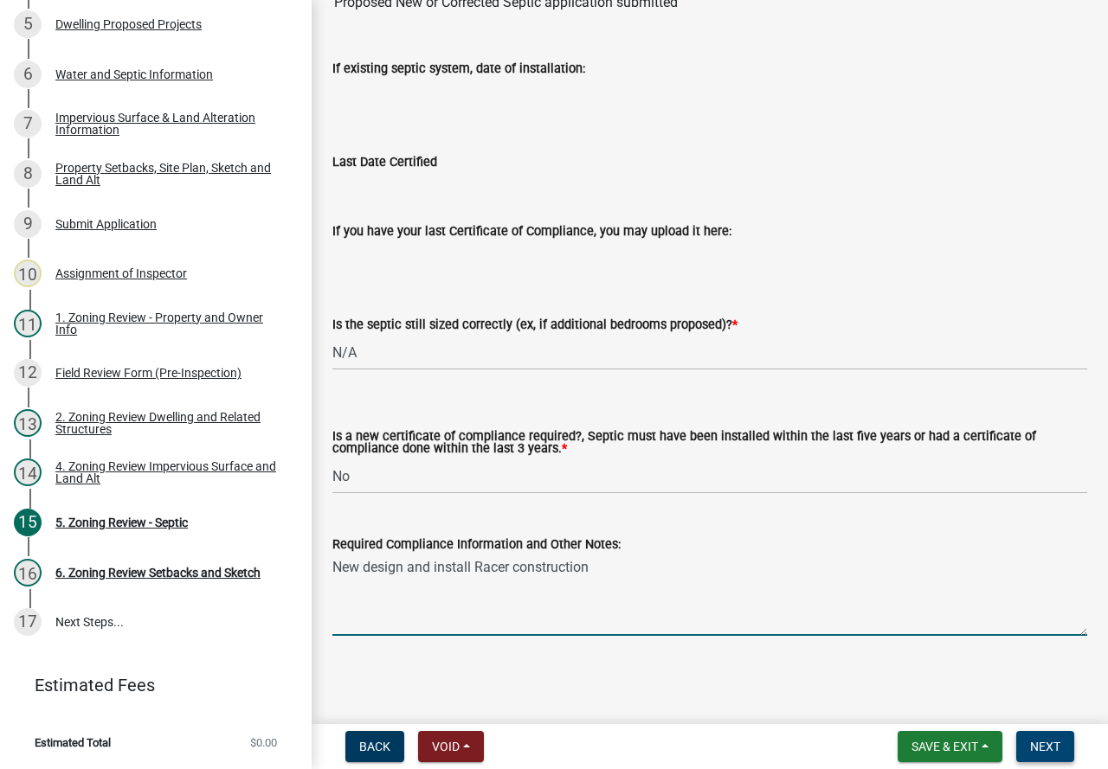
click at [1051, 743] on span "Next" at bounding box center [1045, 747] width 30 height 14
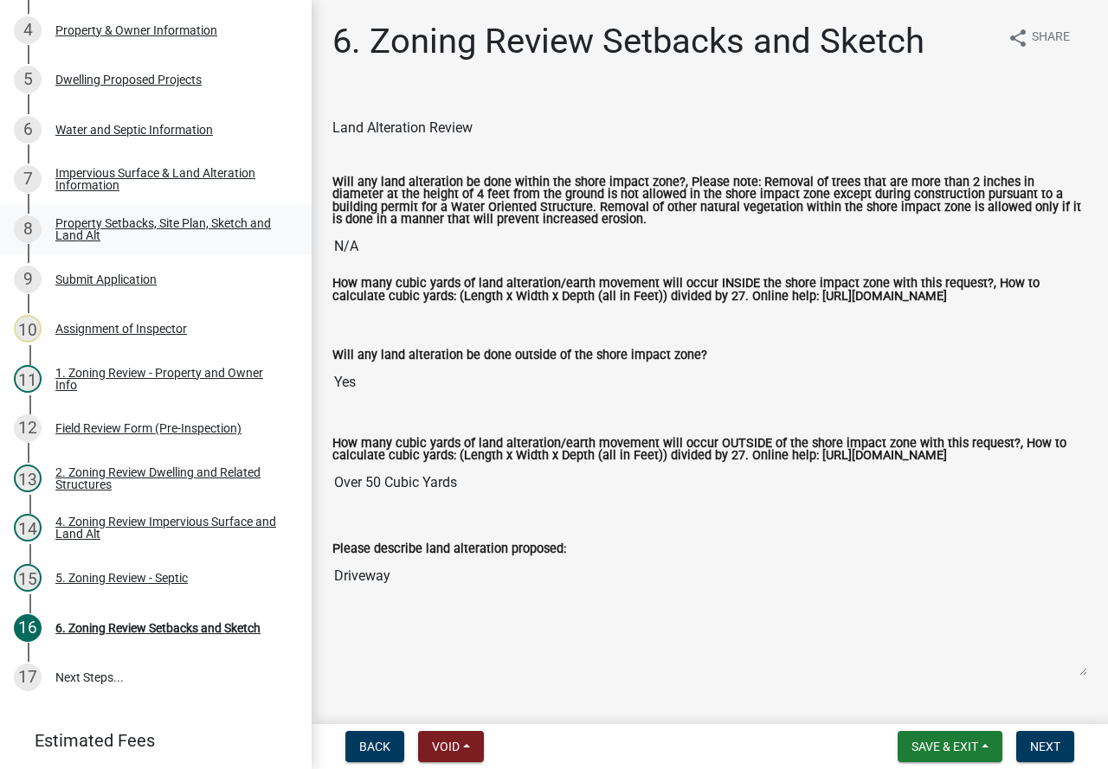
scroll to position [344, 0]
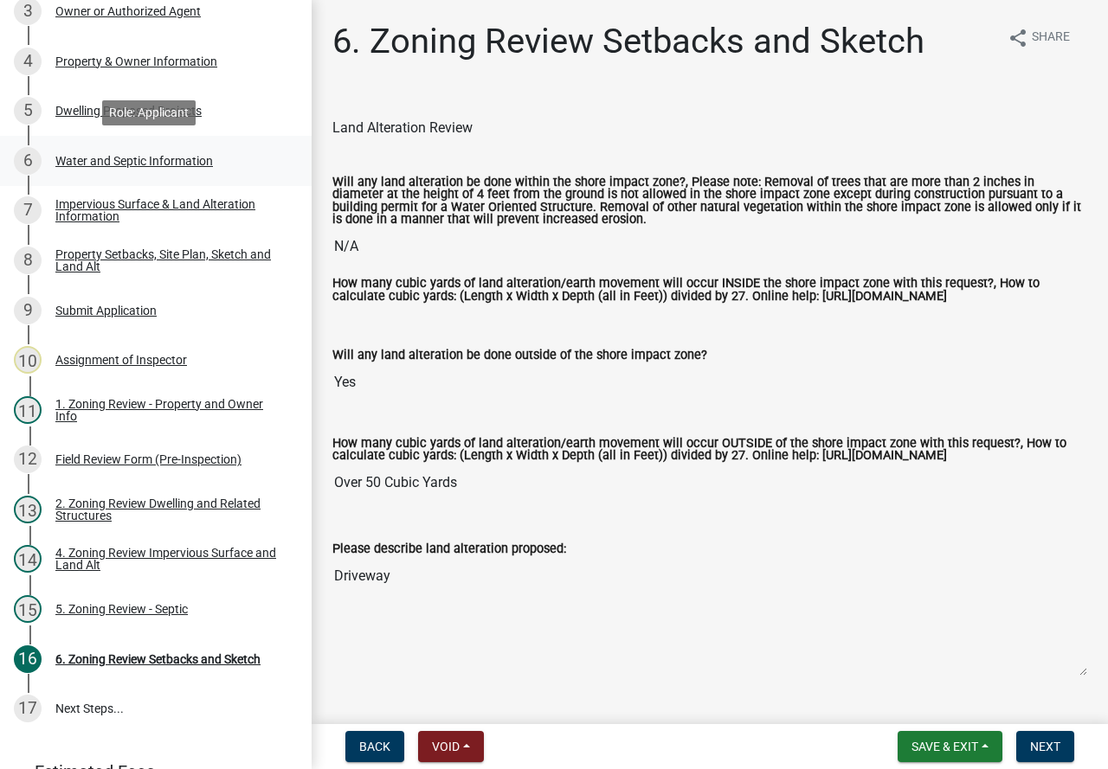
click at [157, 149] on div "6 Water and Septic Information" at bounding box center [149, 161] width 270 height 28
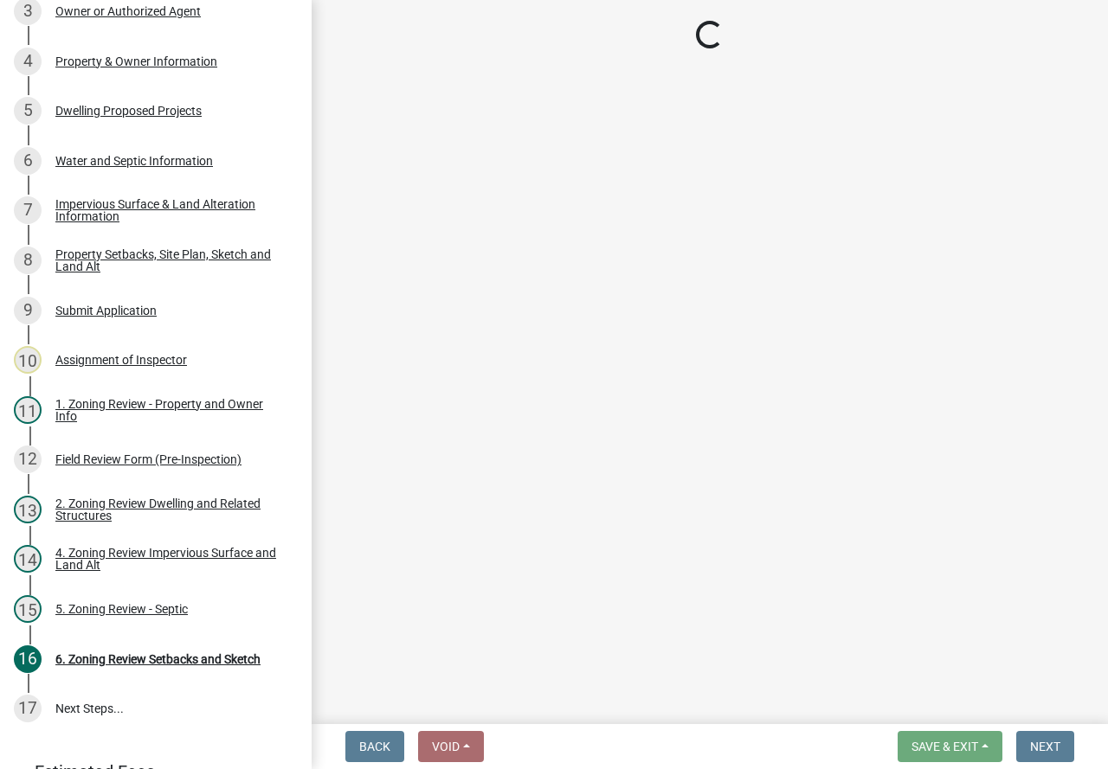
select select "295c6ba3-00c2-4229-aea3-8b4be6316de8"
select select "4828487e-2007-429b-991d-671fae0459c9"
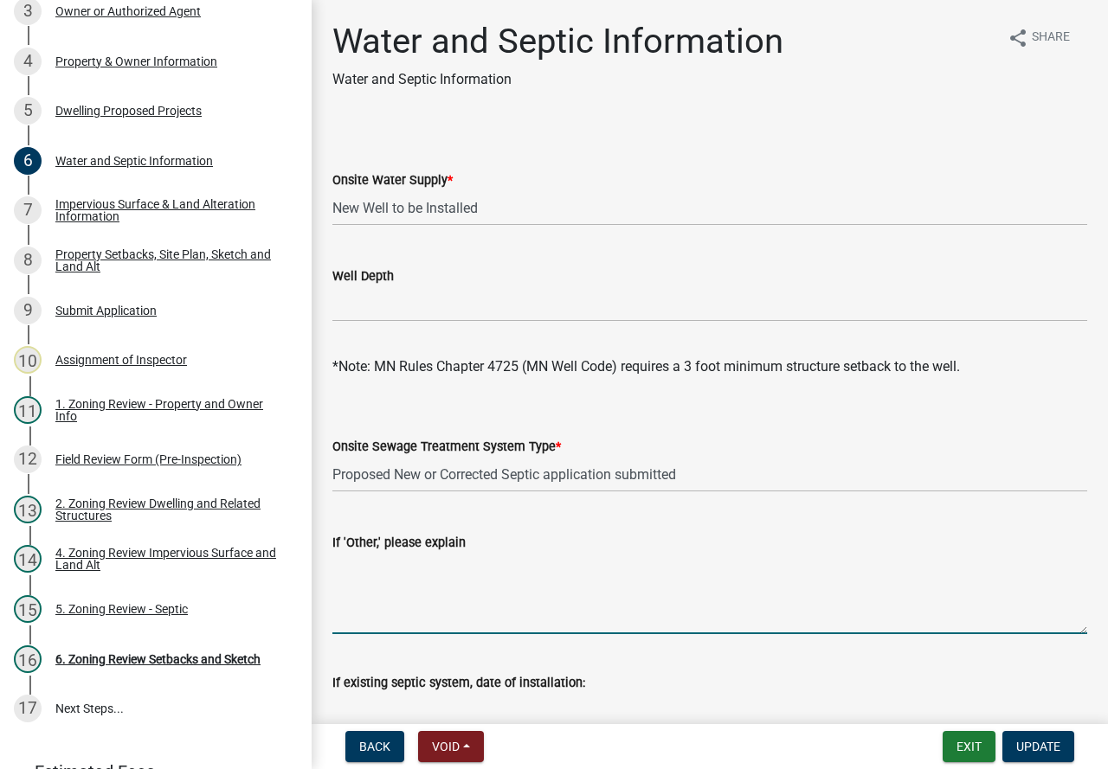
click at [384, 573] on textarea "If 'Other,' please explain" at bounding box center [709, 593] width 755 height 81
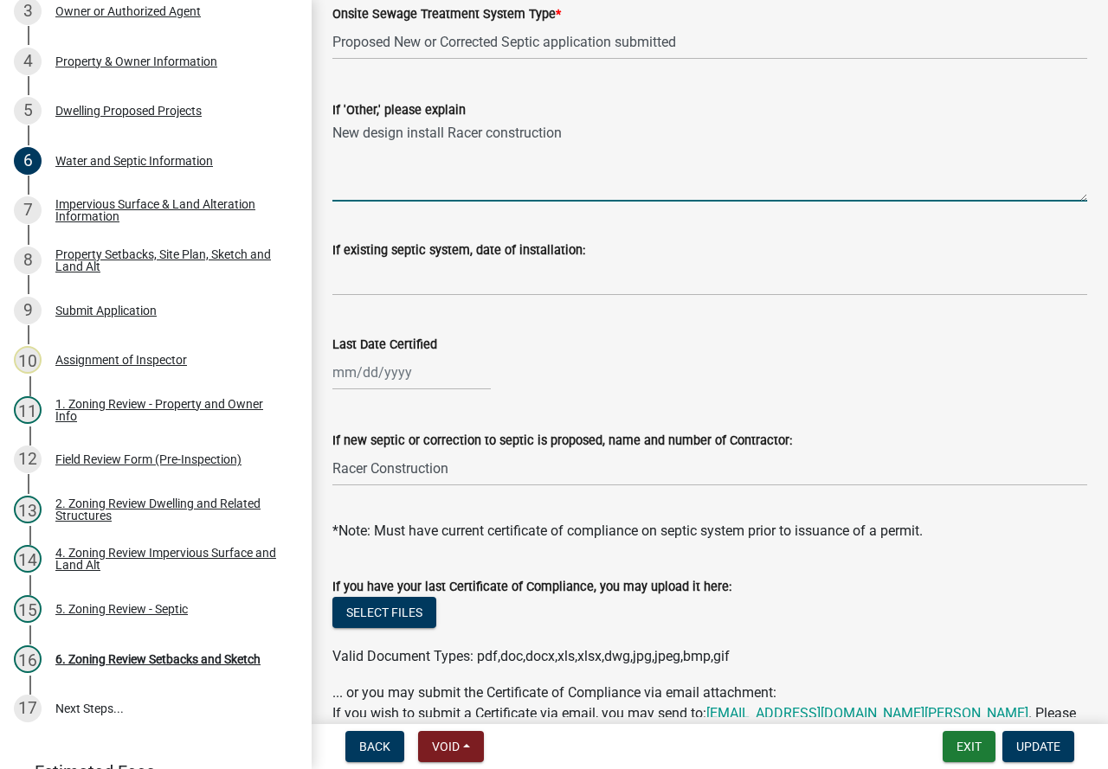
scroll to position [542, 0]
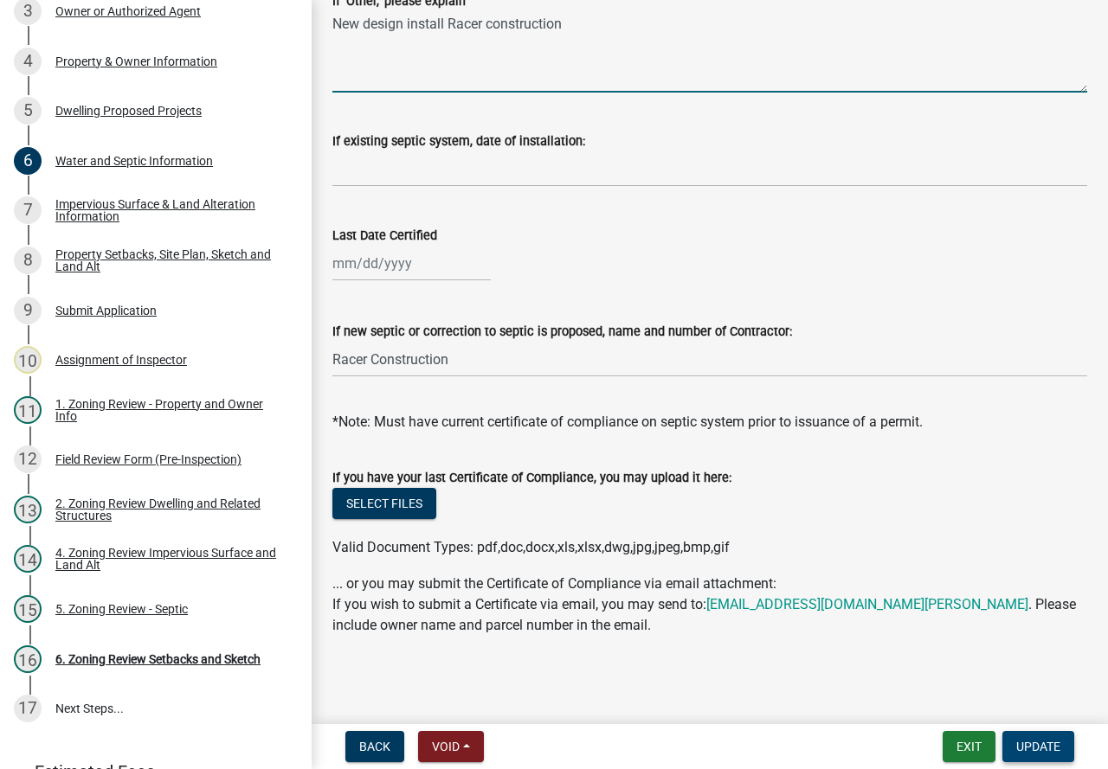
type textarea "New design install Racer construction"
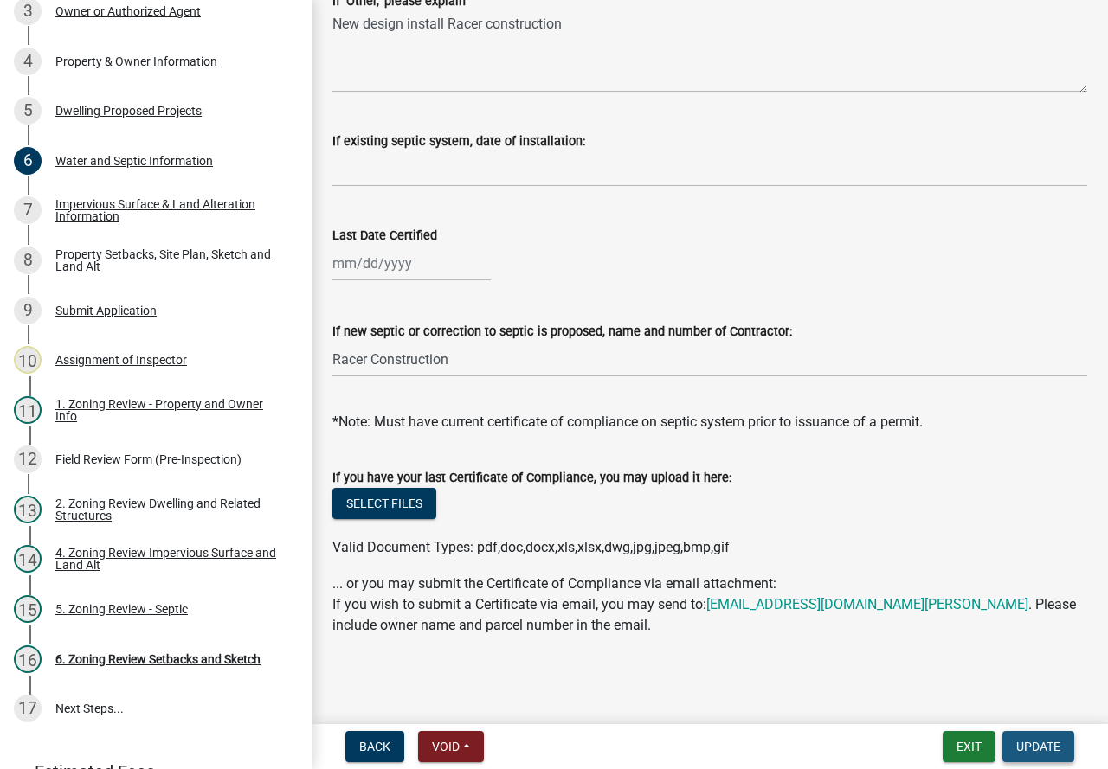
drag, startPoint x: 1063, startPoint y: 735, endPoint x: 1052, endPoint y: 737, distance: 10.7
click at [1059, 735] on button "Update" at bounding box center [1038, 746] width 72 height 31
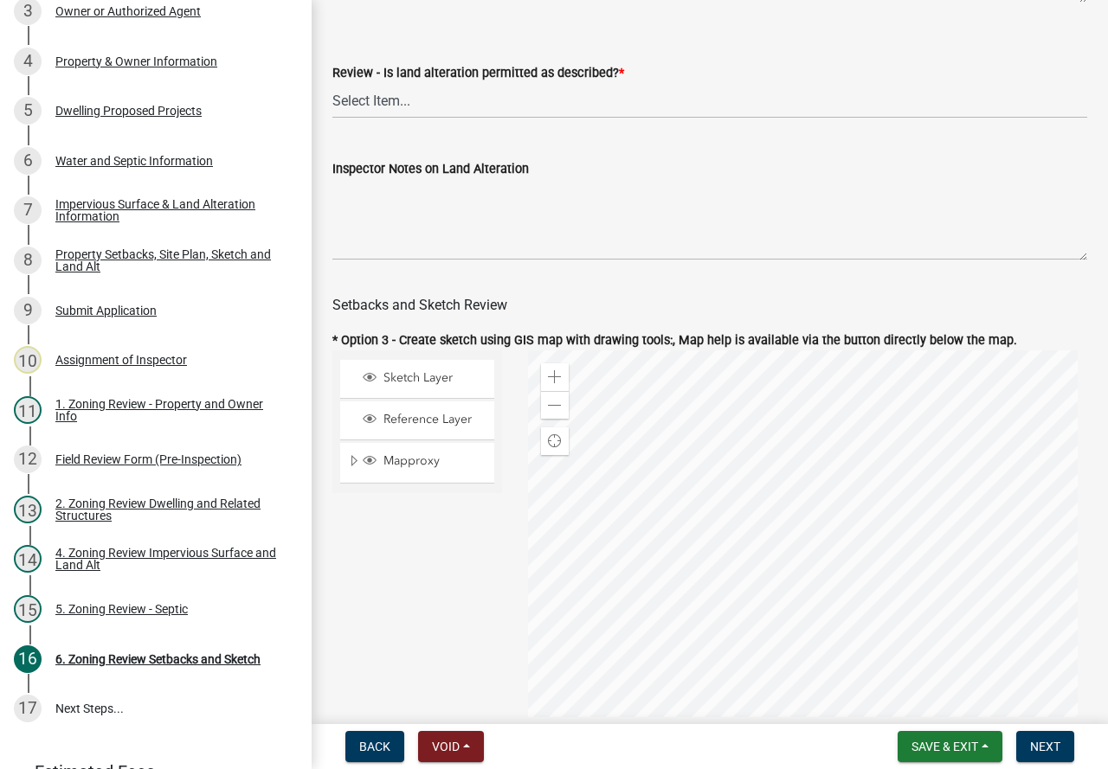
scroll to position [692, 0]
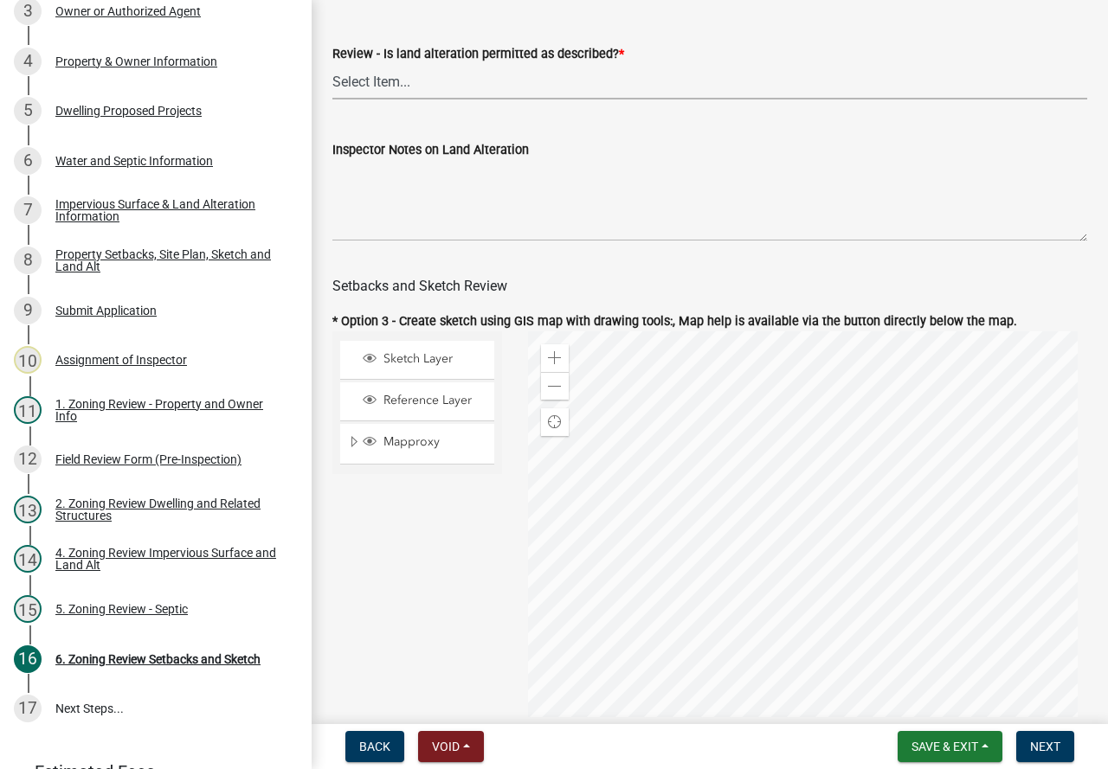
click at [373, 94] on select "Select Item... Yes No N/A" at bounding box center [709, 81] width 755 height 35
click at [332, 79] on select "Select Item... Yes No N/A" at bounding box center [709, 81] width 755 height 35
select select "cada6796-d529-4ebb-b6d4-faca8dd705c9"
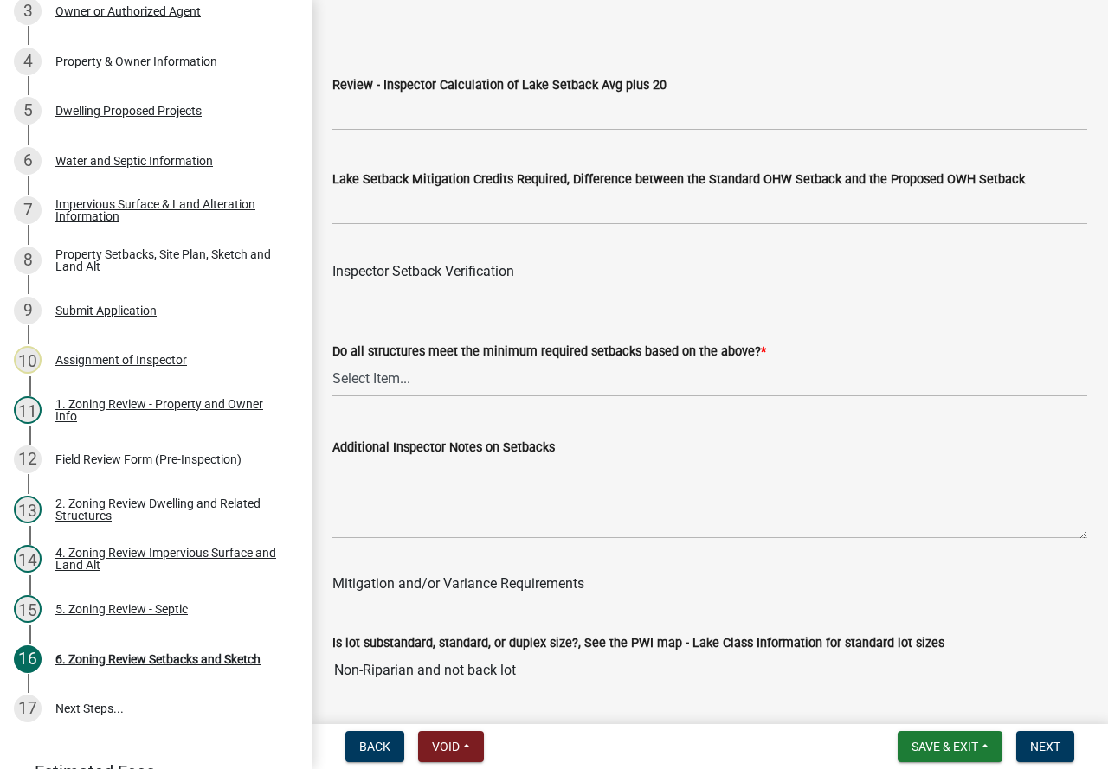
scroll to position [5452, 0]
click at [366, 393] on select "Select Item... Yes No" at bounding box center [709, 378] width 755 height 35
click at [332, 384] on select "Select Item... Yes No" at bounding box center [709, 378] width 755 height 35
select select "1355ee8a-8cf1-4796-8594-a9df27e9dfb0"
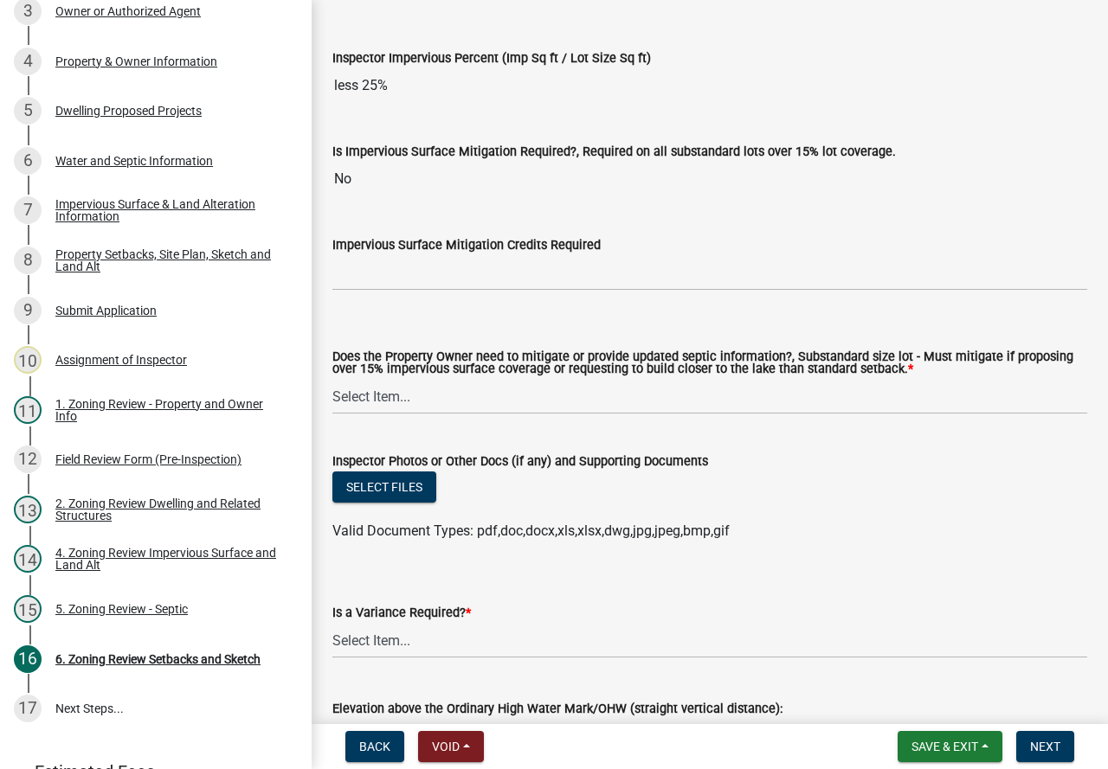
scroll to position [6317, 0]
click at [333, 407] on select "Select Item... No Mitigation or additional Septic Information is required Septi…" at bounding box center [709, 395] width 755 height 35
click at [332, 402] on select "Select Item... No Mitigation or additional Septic Information is required Septi…" at bounding box center [709, 395] width 755 height 35
select select "90ee664a-1dc2-440e-be2c-90a87c157e77"
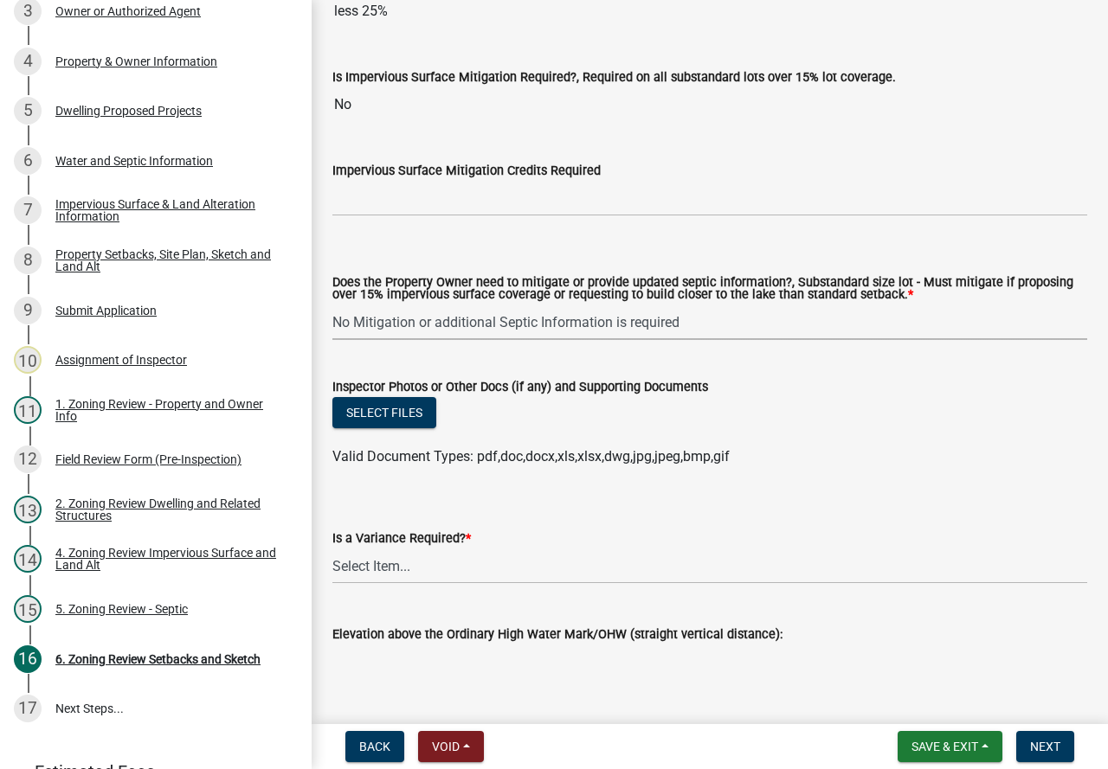
scroll to position [6459, 0]
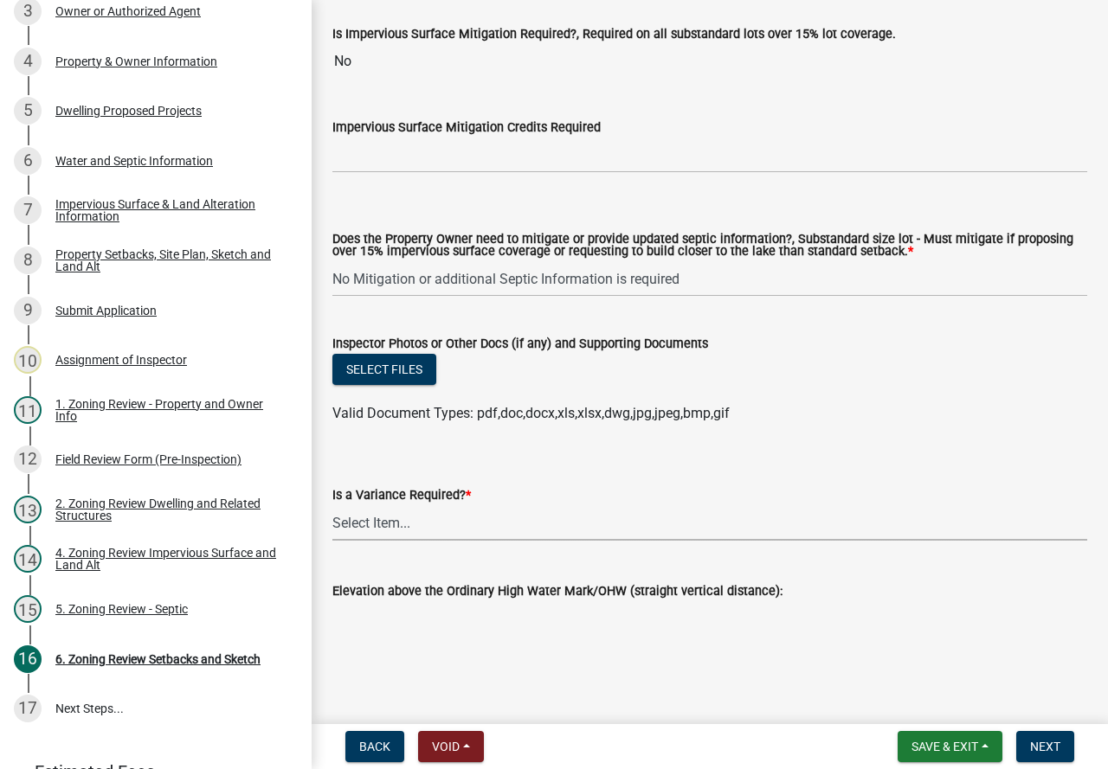
click at [365, 511] on select "Select Item... Yes No" at bounding box center [709, 522] width 755 height 35
click at [332, 505] on select "Select Item... Yes No" at bounding box center [709, 522] width 755 height 35
select select "f2187563-aefa-492e-adce-9c256a51e9d2"
click at [1046, 746] on span "Next" at bounding box center [1045, 747] width 30 height 14
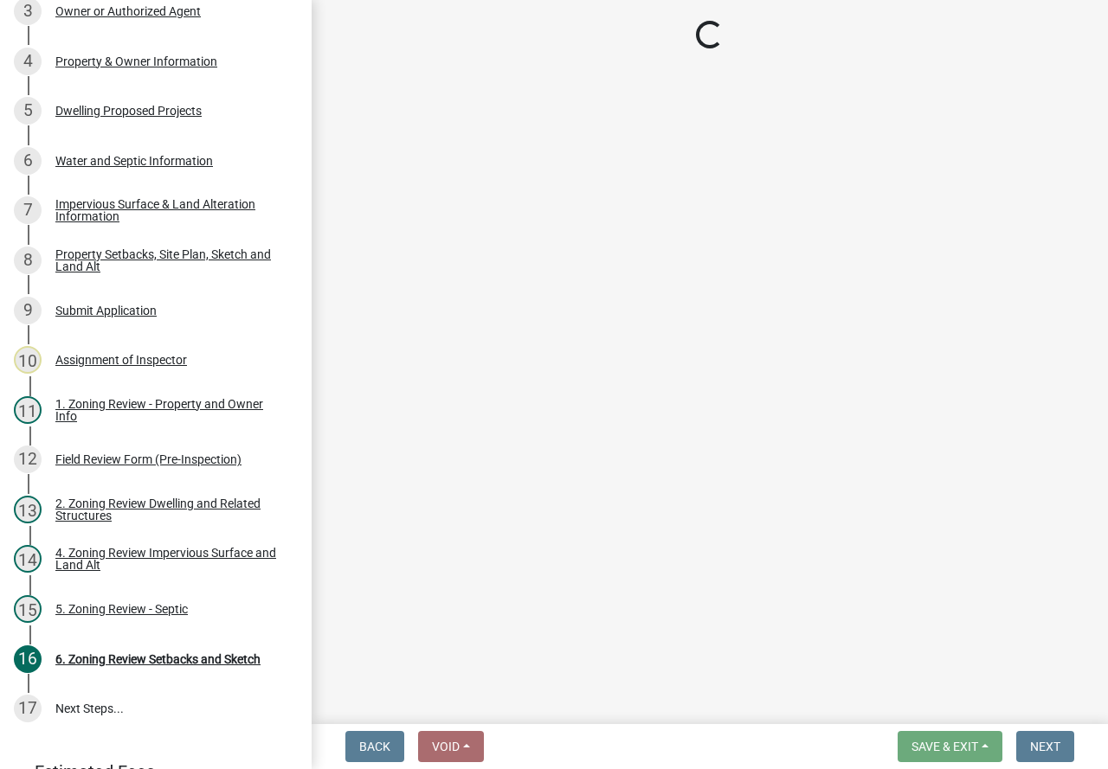
scroll to position [395, 0]
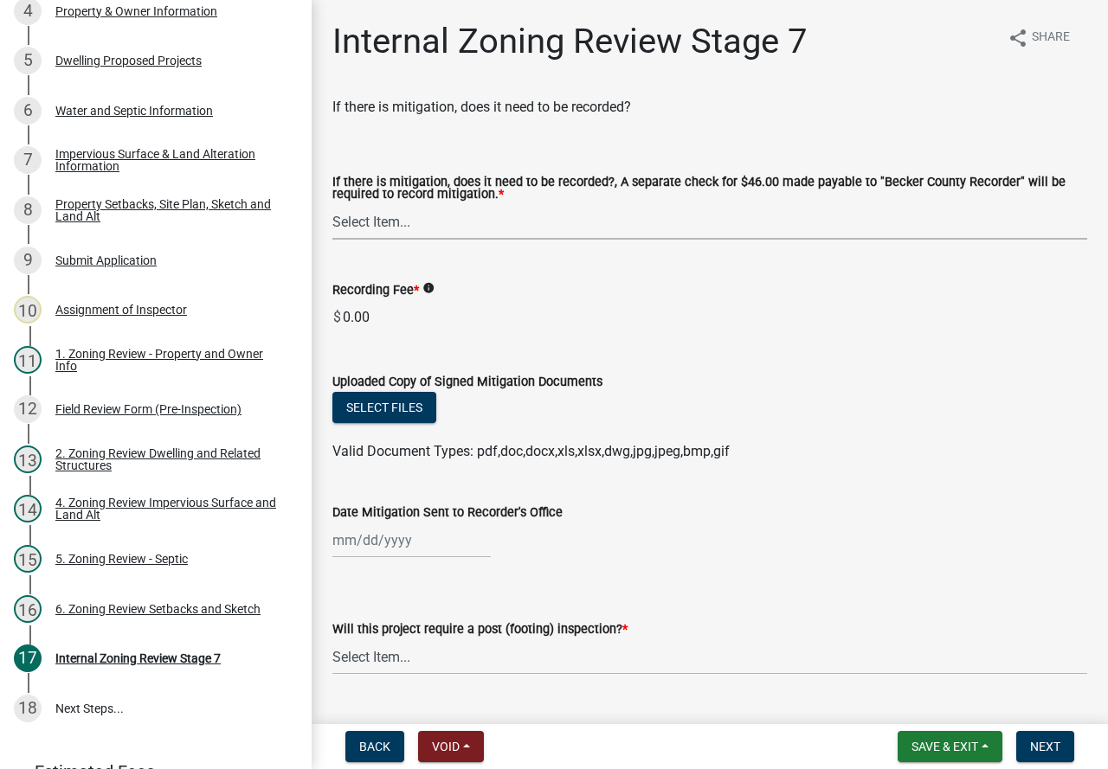
click at [400, 222] on select "Select Item... Yes No N/A" at bounding box center [709, 221] width 755 height 35
click at [332, 205] on select "Select Item... Yes No N/A" at bounding box center [709, 221] width 755 height 35
select select "a3547d78-d162-4c03-a5e6-44db720e788b"
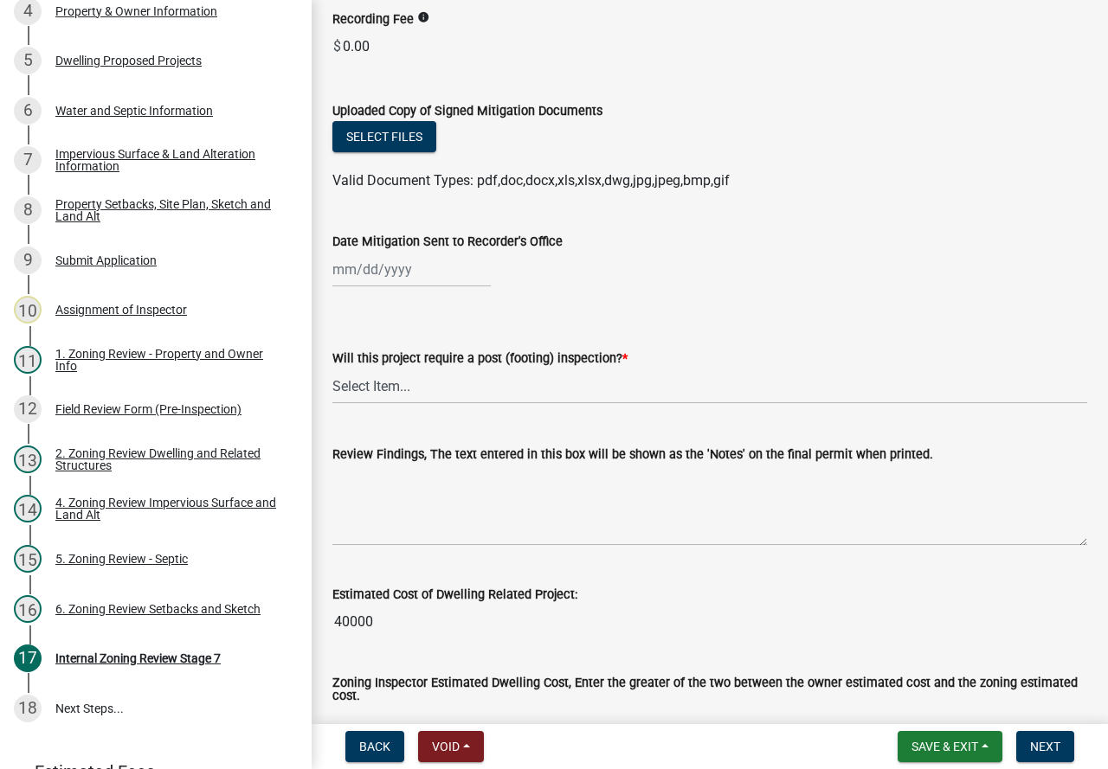
scroll to position [346, 0]
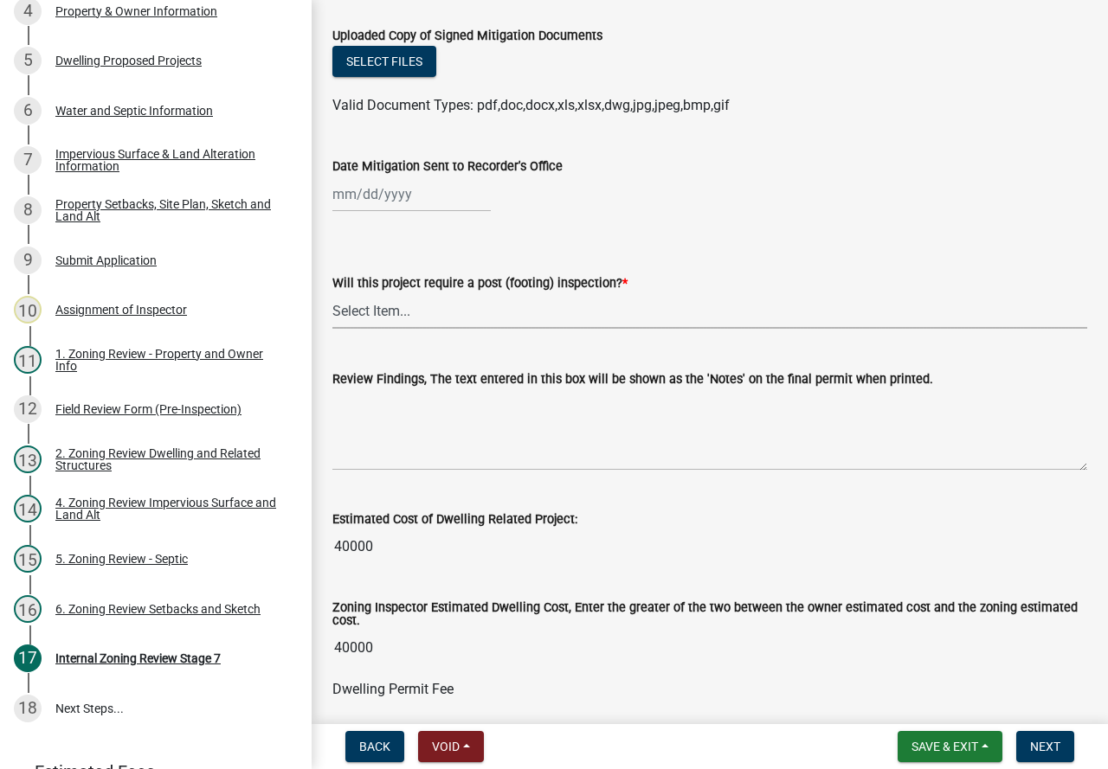
click at [364, 314] on select "Select Item... No Yes" at bounding box center [709, 310] width 755 height 35
click at [332, 294] on select "Select Item... No Yes" at bounding box center [709, 310] width 755 height 35
select select "70fe76f0-d291-438e-ac1a-5869b7b7f697"
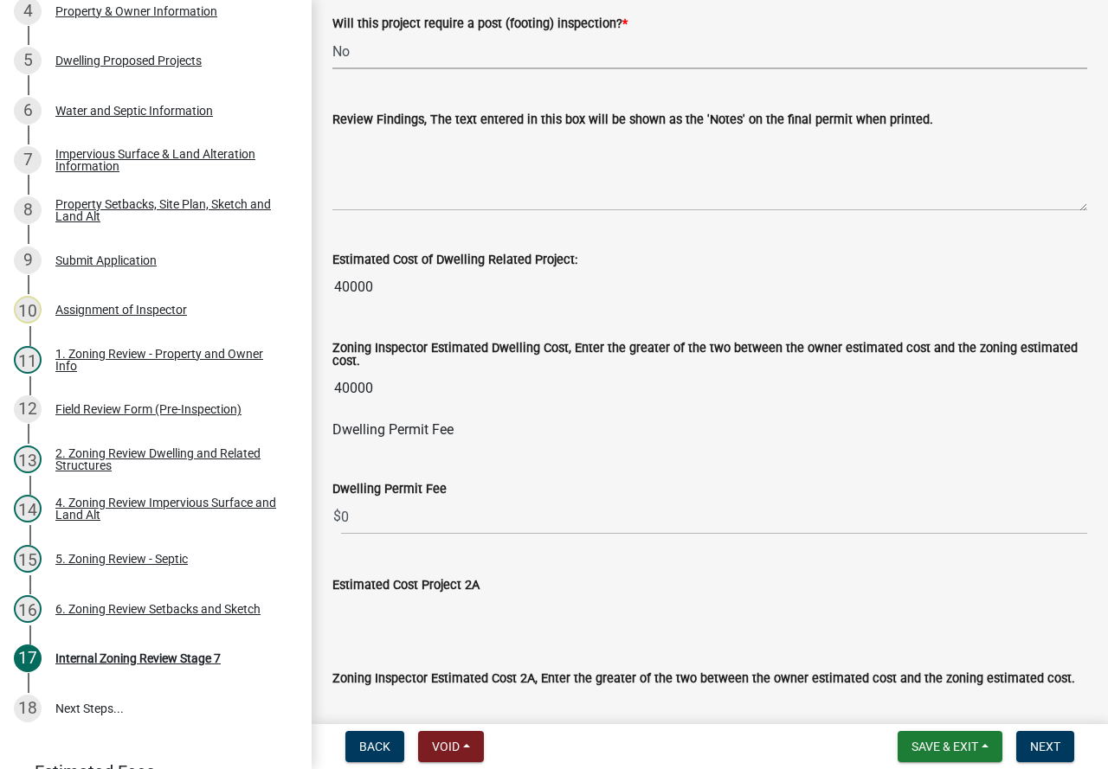
scroll to position [779, 0]
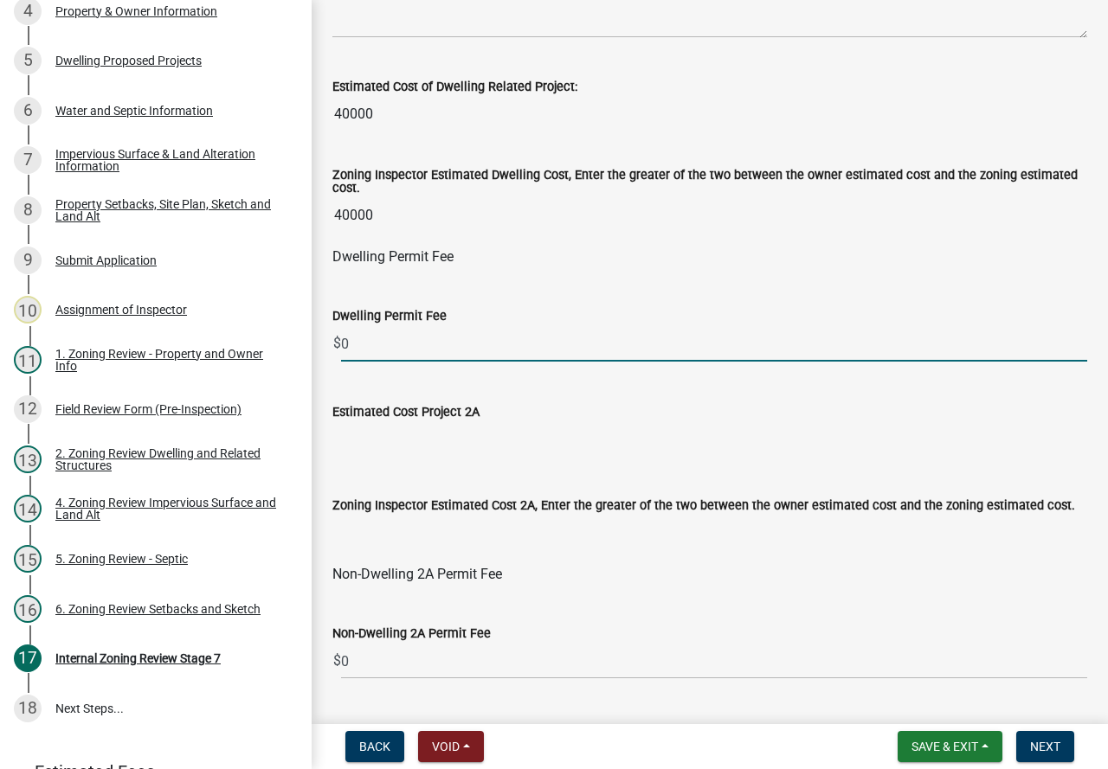
drag, startPoint x: 367, startPoint y: 348, endPoint x: 336, endPoint y: 340, distance: 32.1
click at [336, 340] on div "$ 0" at bounding box center [709, 343] width 755 height 35
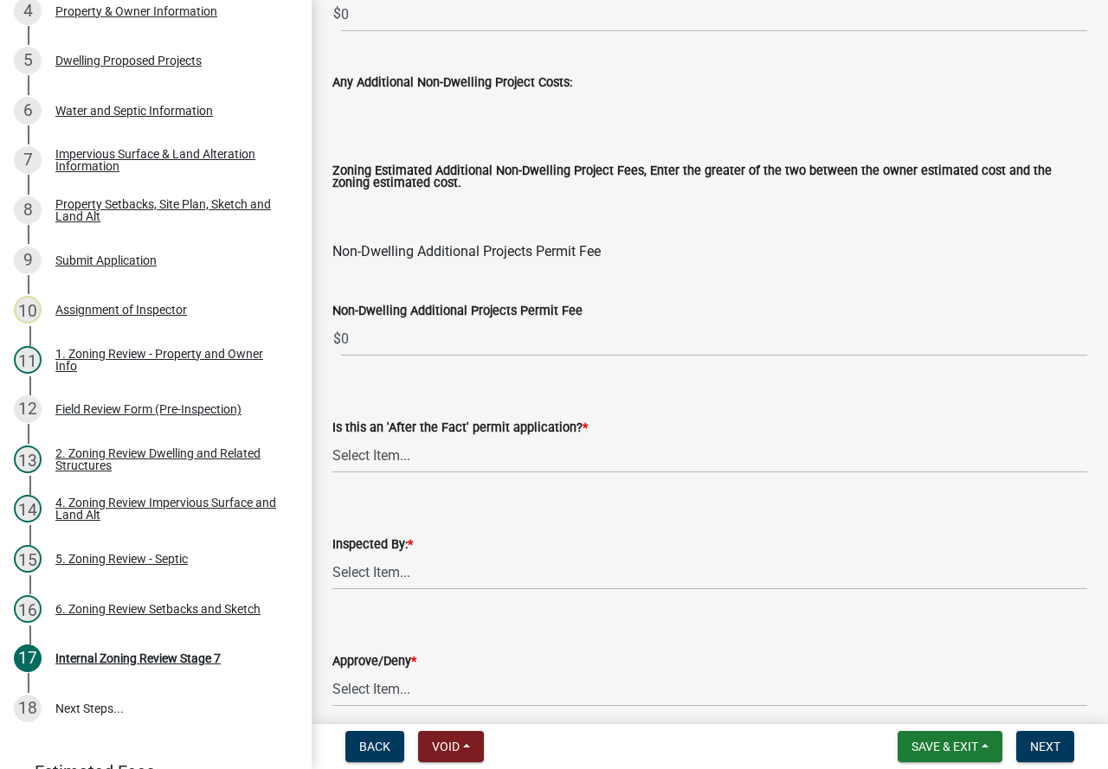
scroll to position [2077, 0]
type input "180"
click at [388, 454] on select "Select Item... No Yes" at bounding box center [709, 454] width 755 height 35
click at [332, 441] on select "Select Item... No Yes" at bounding box center [709, 454] width 755 height 35
select select "bbe3a6c5-1893-4527-8578-ada07a3b8ea5"
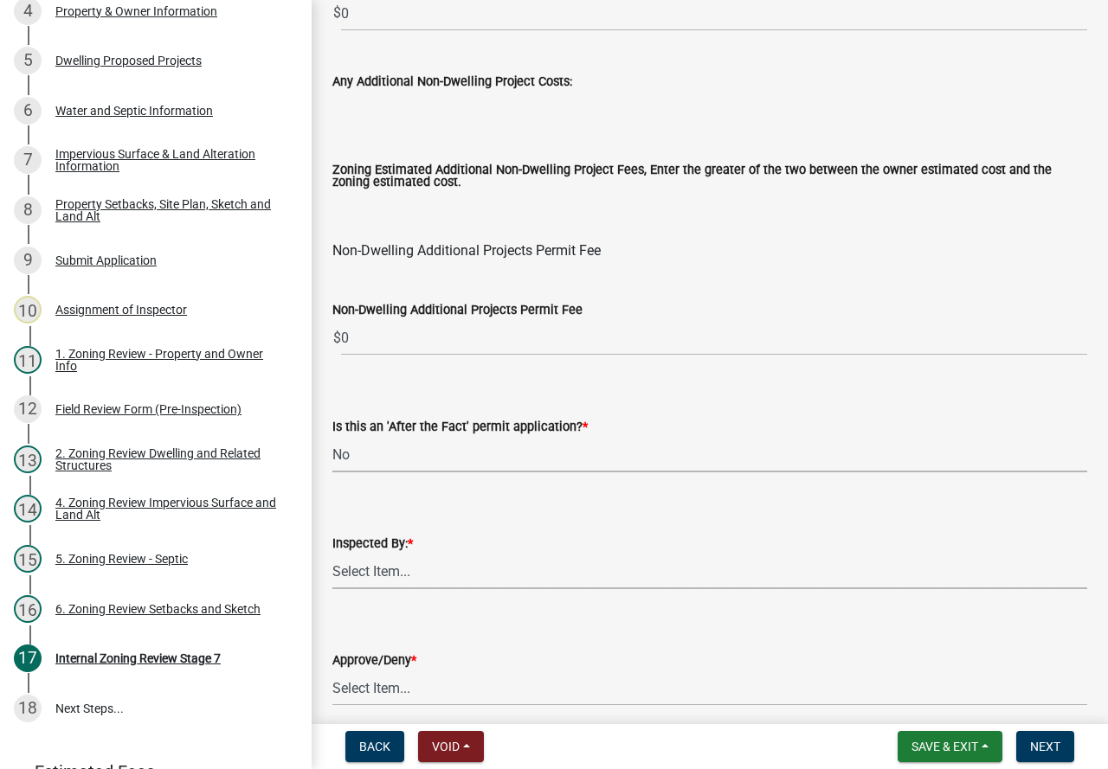
click at [384, 580] on select "Select Item... [PERSON_NAME] [PERSON_NAME] [PERSON_NAME] [PERSON_NAME] [PERSON_…" at bounding box center [709, 571] width 755 height 35
click at [332, 558] on select "Select Item... [PERSON_NAME] [PERSON_NAME] [PERSON_NAME] [PERSON_NAME] [PERSON_…" at bounding box center [709, 571] width 755 height 35
select select "46a4e5dd-5e54-4833-a695-492bd64ca2bd"
click at [397, 691] on select "Select Item... Approve Deny" at bounding box center [709, 688] width 755 height 35
click at [332, 675] on select "Select Item... Approve Deny" at bounding box center [709, 688] width 755 height 35
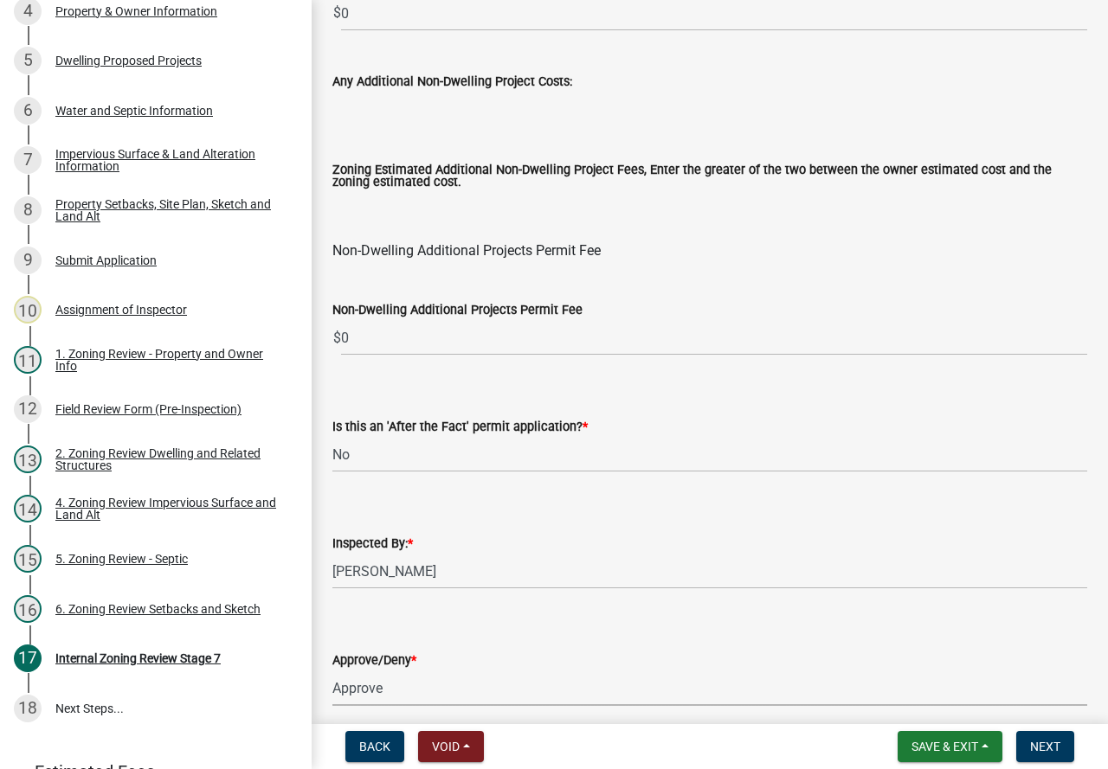
select select "97c9e5a4-d35f-4903-ad68-b764687ac9e9"
click at [1050, 736] on button "Next" at bounding box center [1045, 746] width 58 height 31
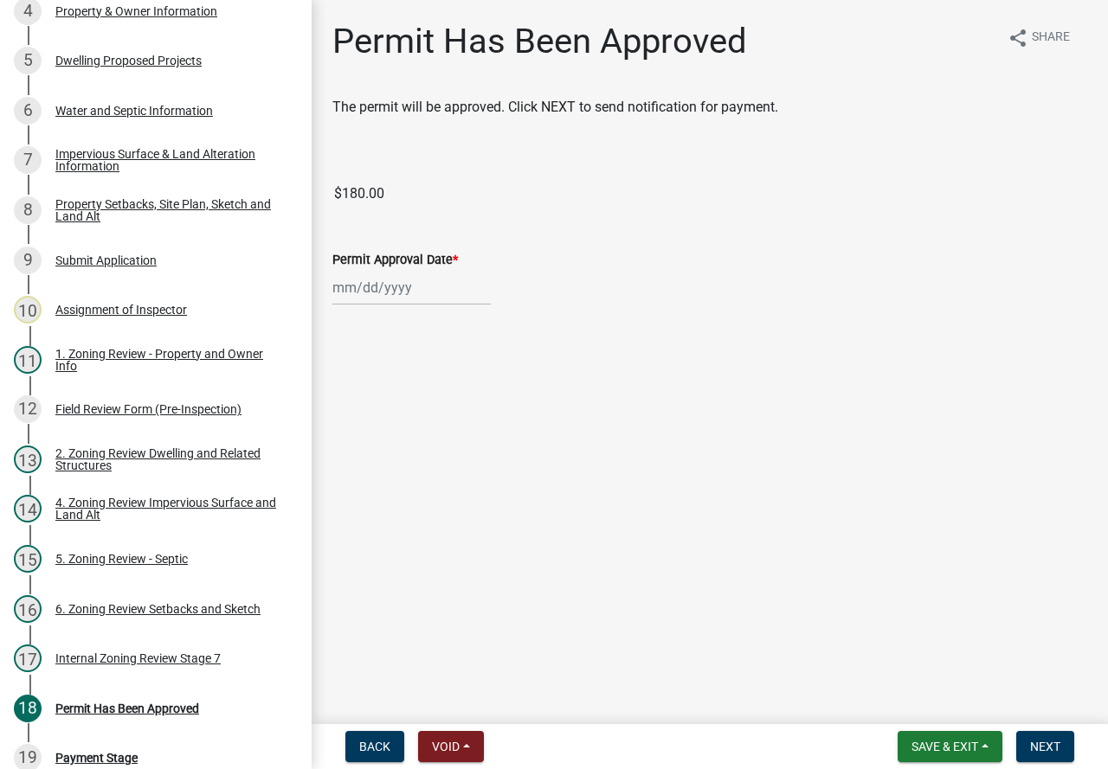
scroll to position [594, 0]
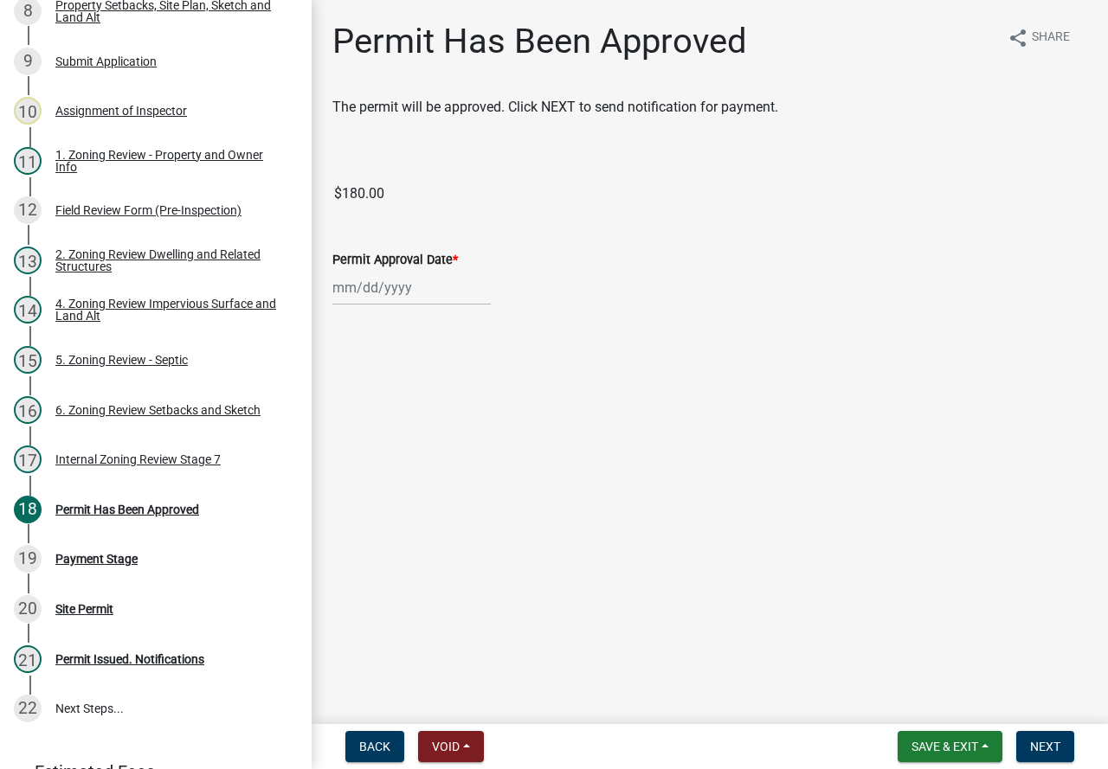
click at [388, 291] on div at bounding box center [411, 287] width 158 height 35
select select "9"
select select "2025"
click at [384, 434] on div "16" at bounding box center [377, 435] width 28 height 28
type input "[DATE]"
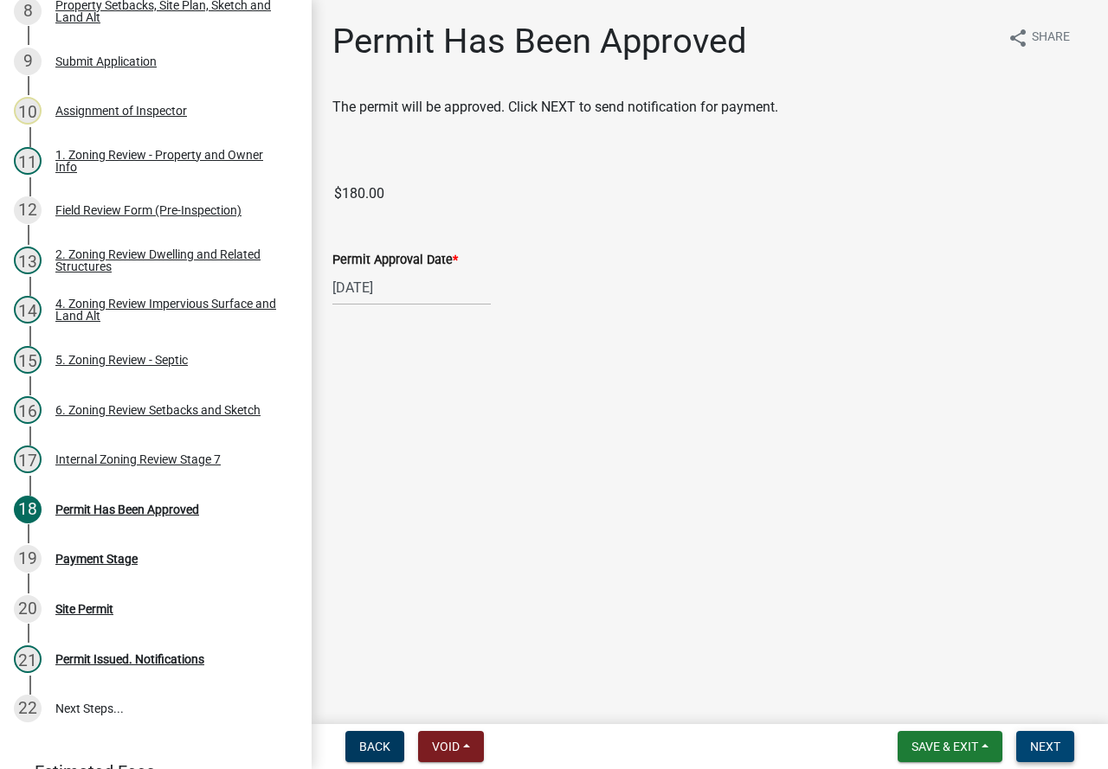
click at [1025, 739] on button "Next" at bounding box center [1045, 746] width 58 height 31
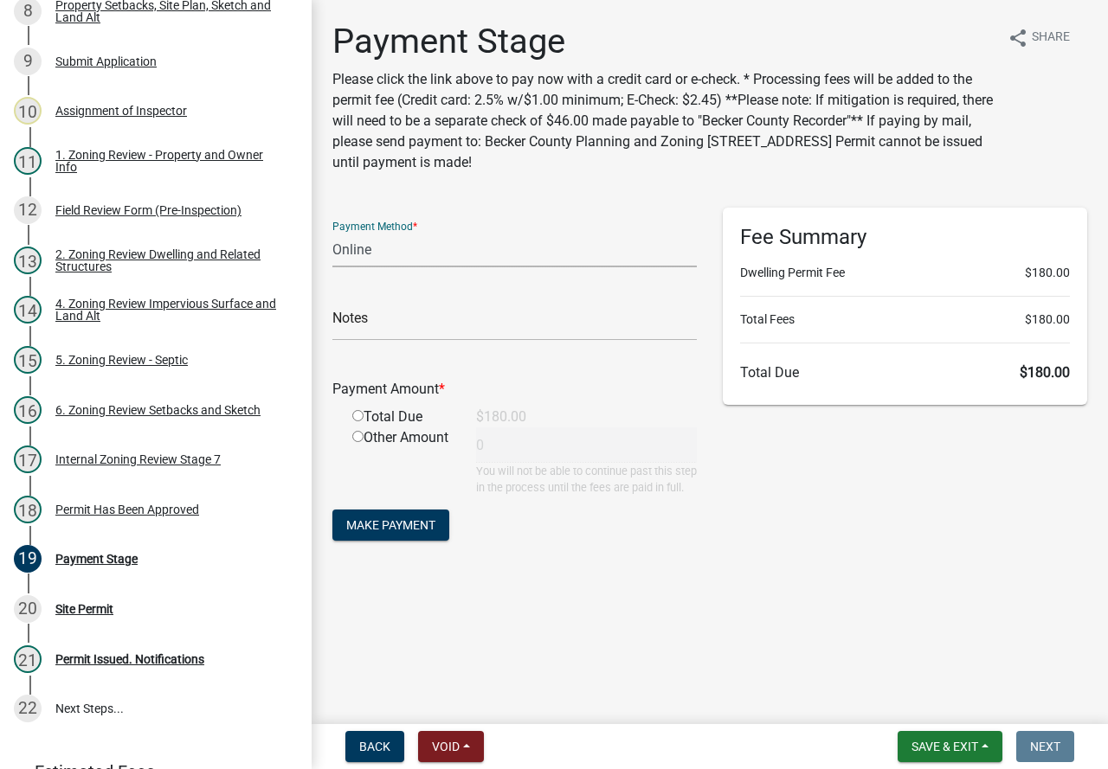
click at [414, 240] on select "Credit Card POS Check Cash Online" at bounding box center [514, 249] width 364 height 35
select select "1: 0"
click at [332, 232] on select "Credit Card POS Check Cash Online" at bounding box center [514, 249] width 364 height 35
click at [449, 328] on input "text" at bounding box center [514, 322] width 364 height 35
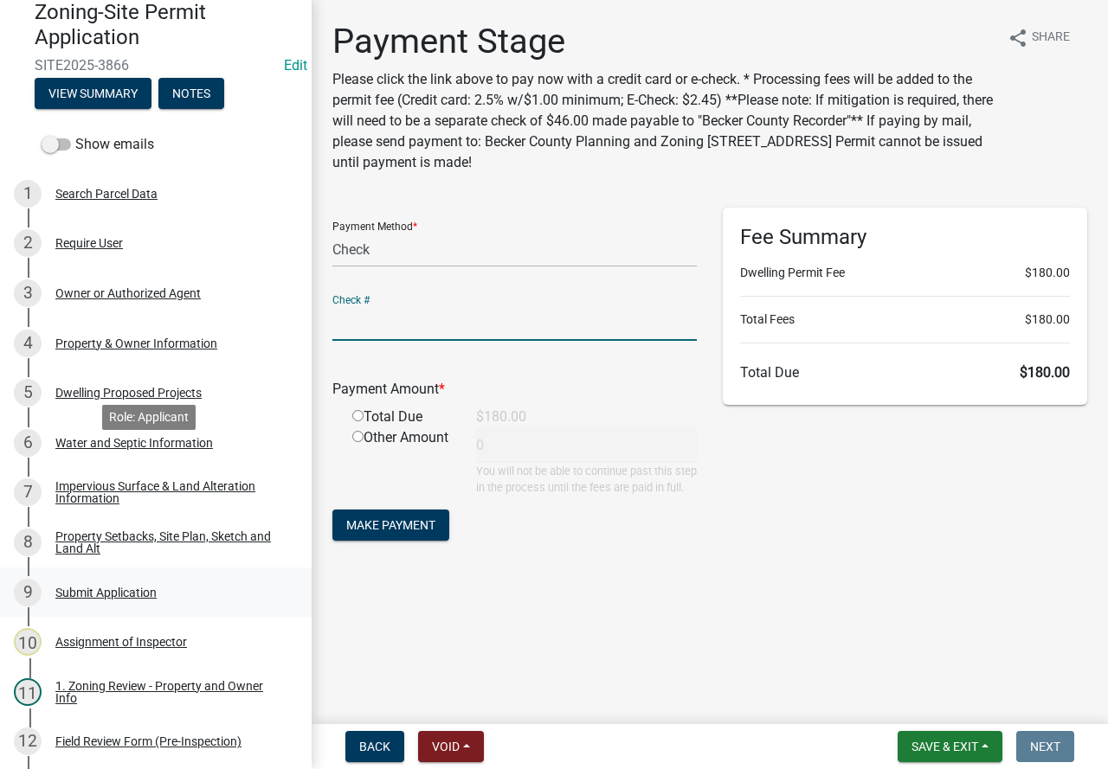
scroll to position [0, 0]
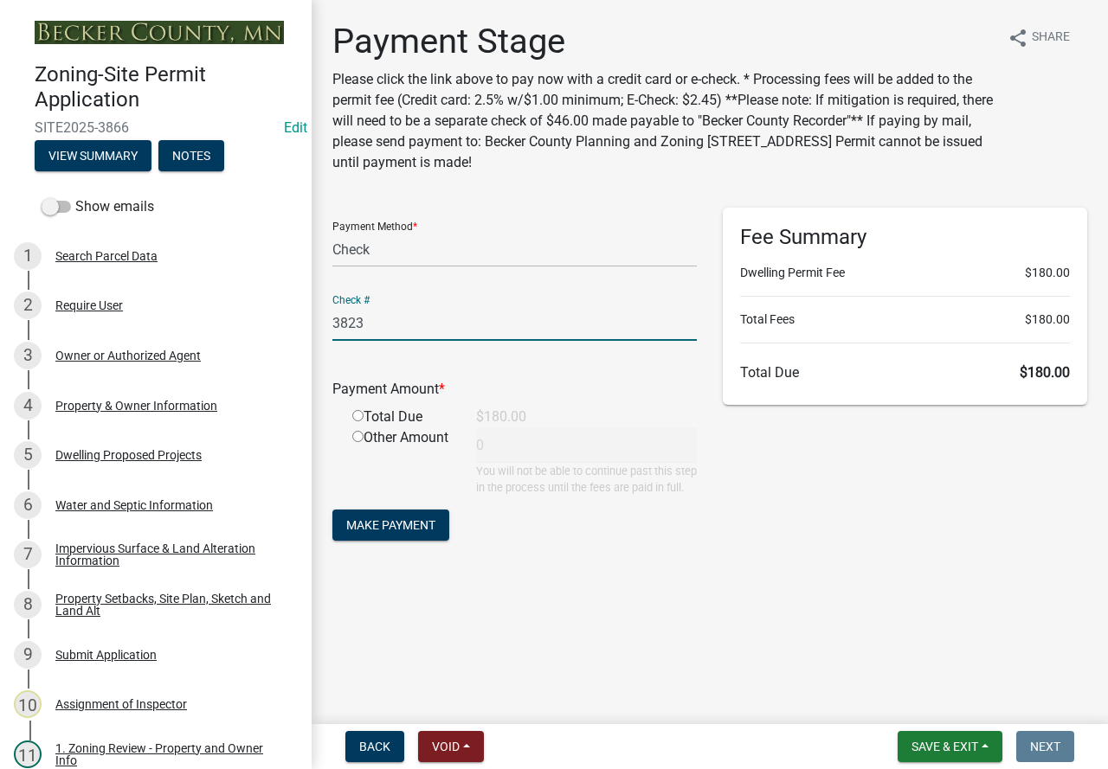
type input "3823"
click at [359, 416] on input "radio" at bounding box center [357, 415] width 11 height 11
radio input "true"
type input "180"
click at [415, 532] on span "Make Payment" at bounding box center [390, 525] width 89 height 14
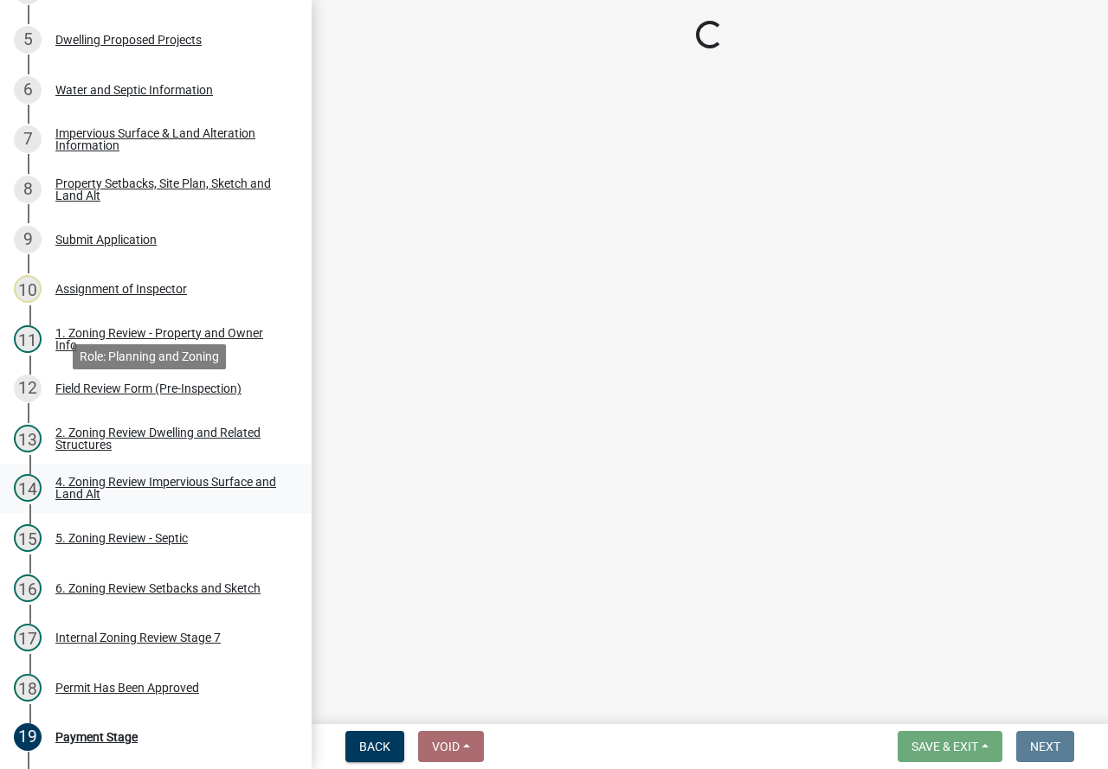
scroll to position [692, 0]
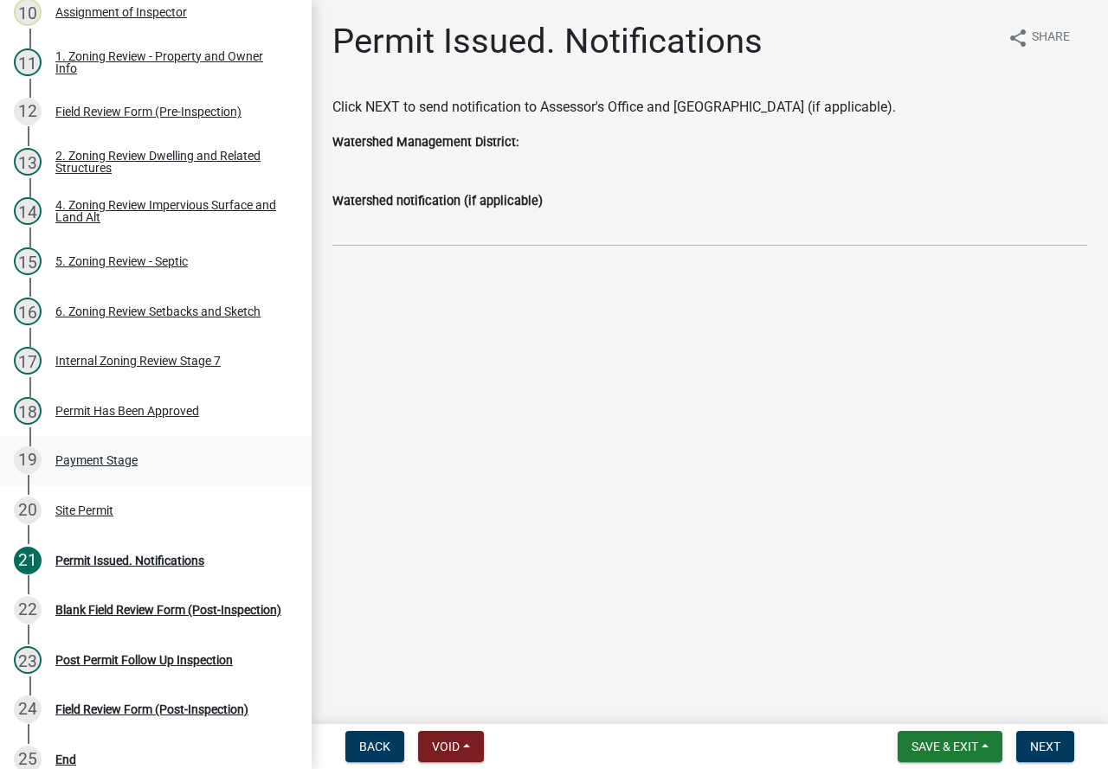
click at [116, 454] on div "Payment Stage" at bounding box center [96, 460] width 82 height 12
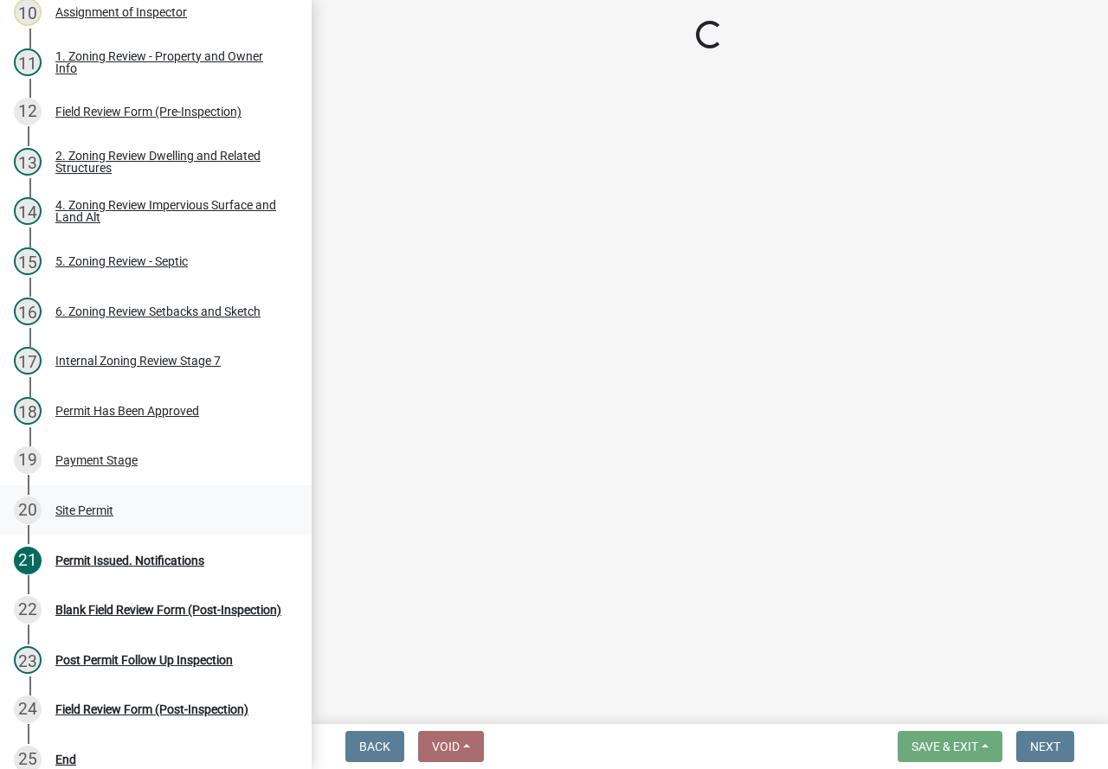
click at [83, 506] on div "Site Permit" at bounding box center [84, 511] width 58 height 12
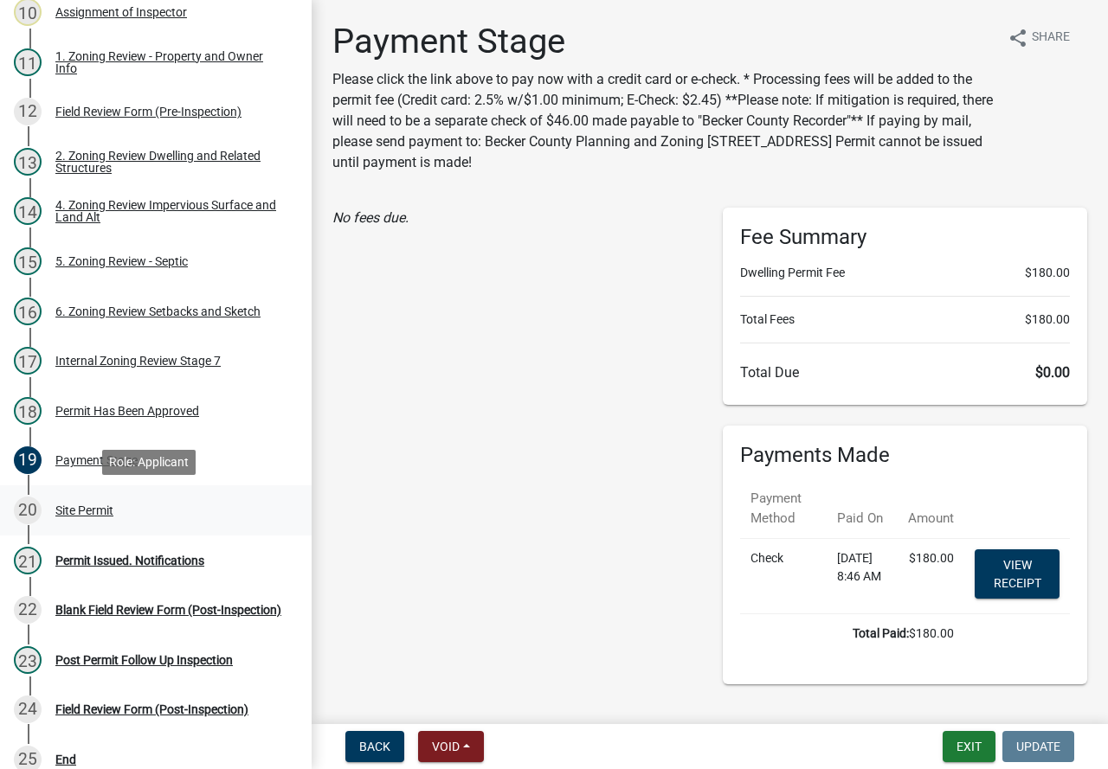
click at [100, 510] on div "Site Permit" at bounding box center [84, 511] width 58 height 12
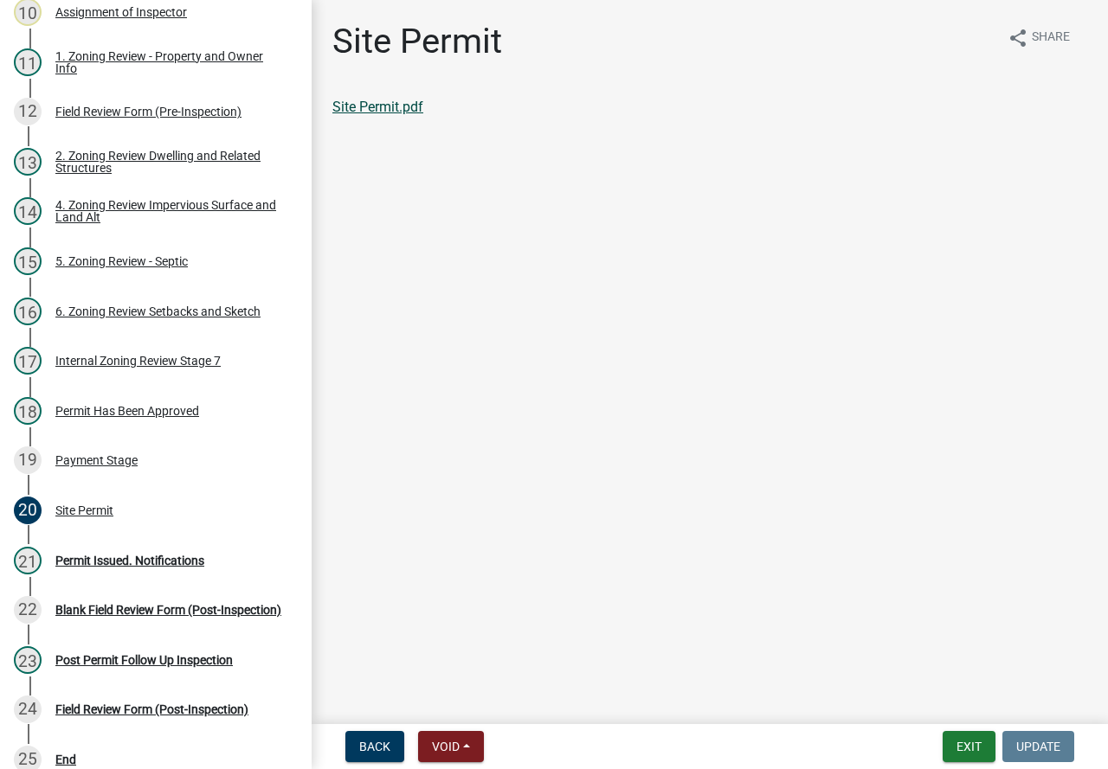
click at [383, 108] on link "Site Permit.pdf" at bounding box center [377, 107] width 91 height 16
